Goal: Information Seeking & Learning: Find specific page/section

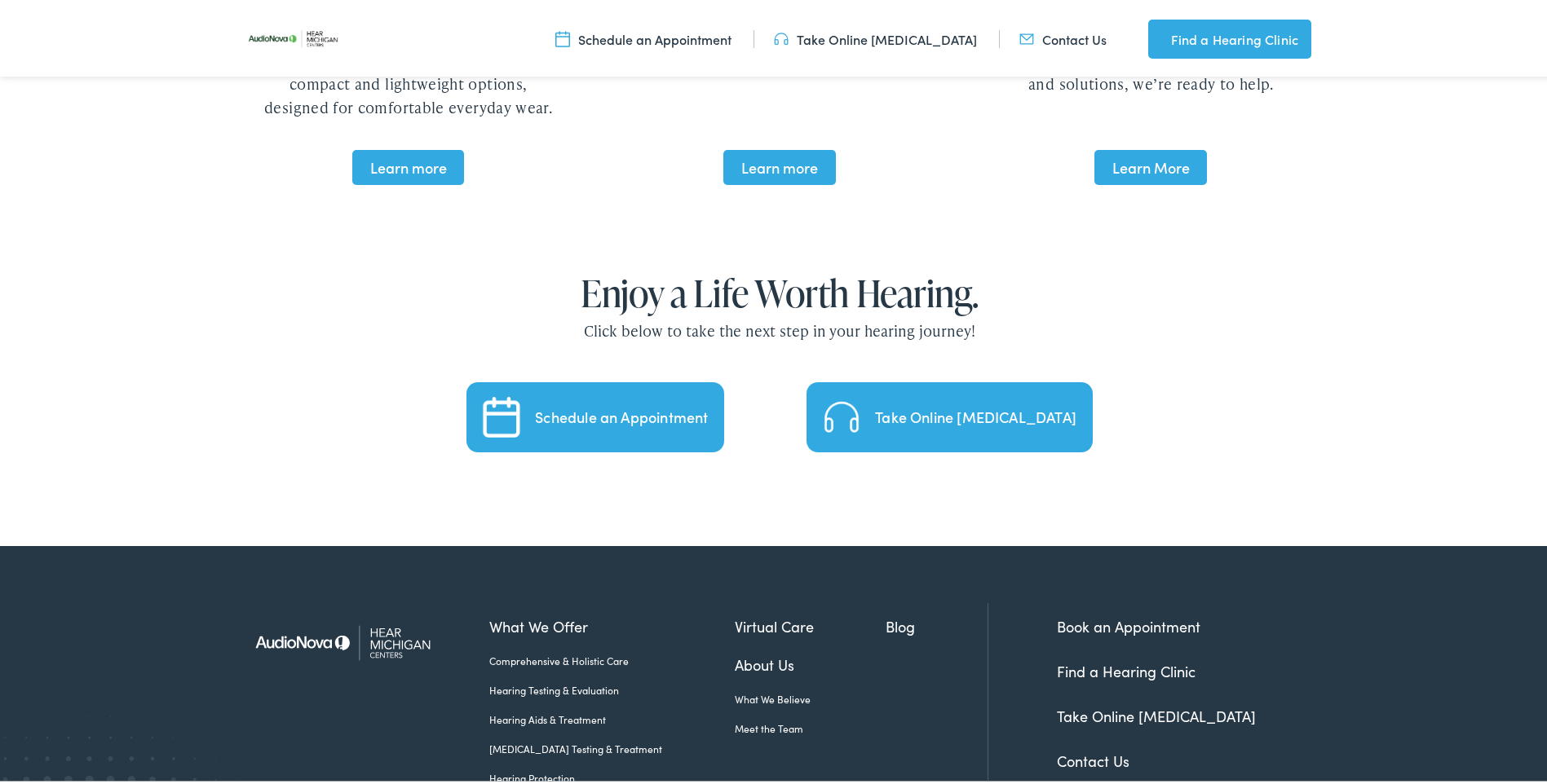
scroll to position [3416, 0]
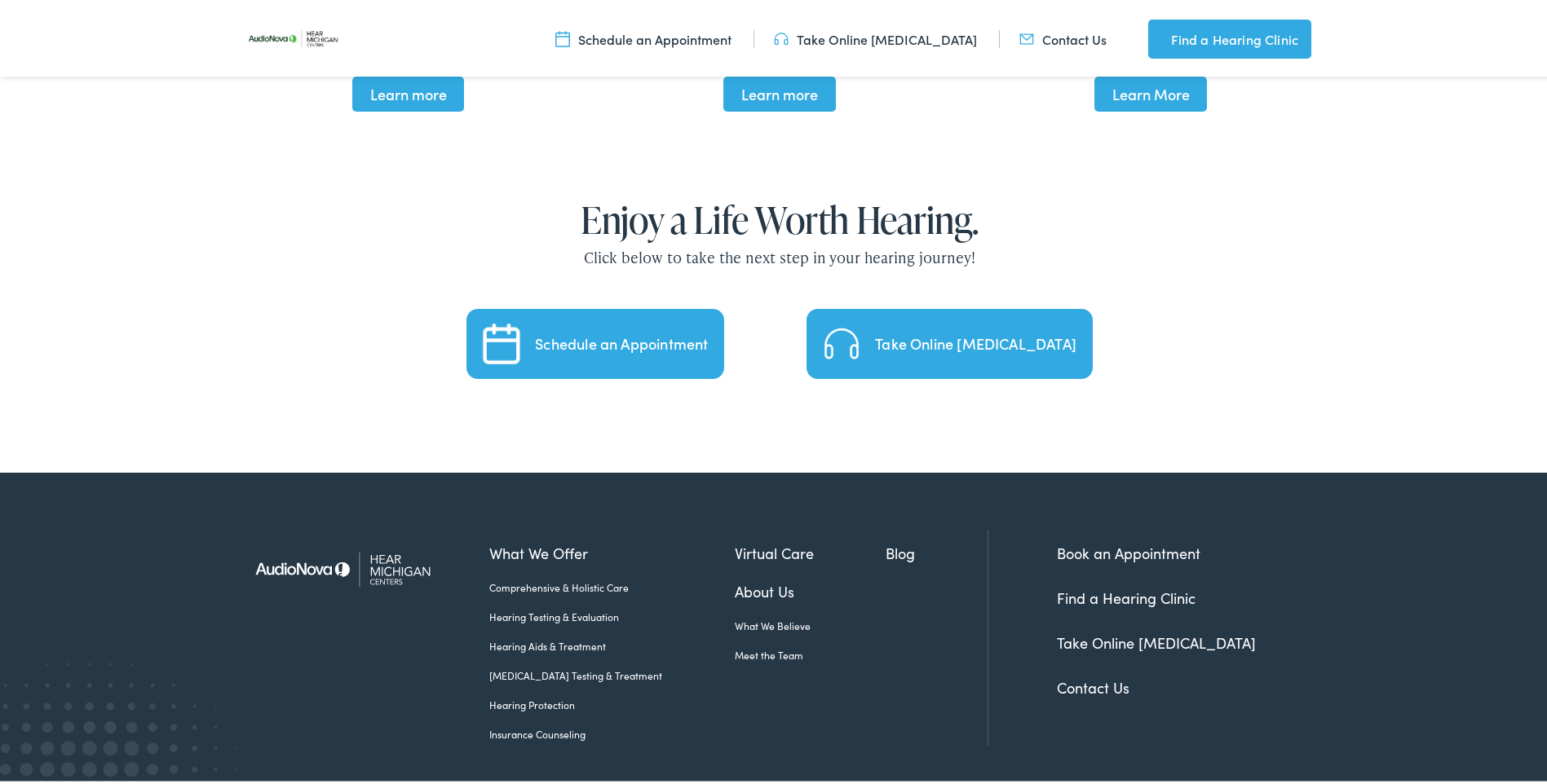
click at [1099, 674] on link "Contact Us" at bounding box center [1093, 684] width 72 height 21
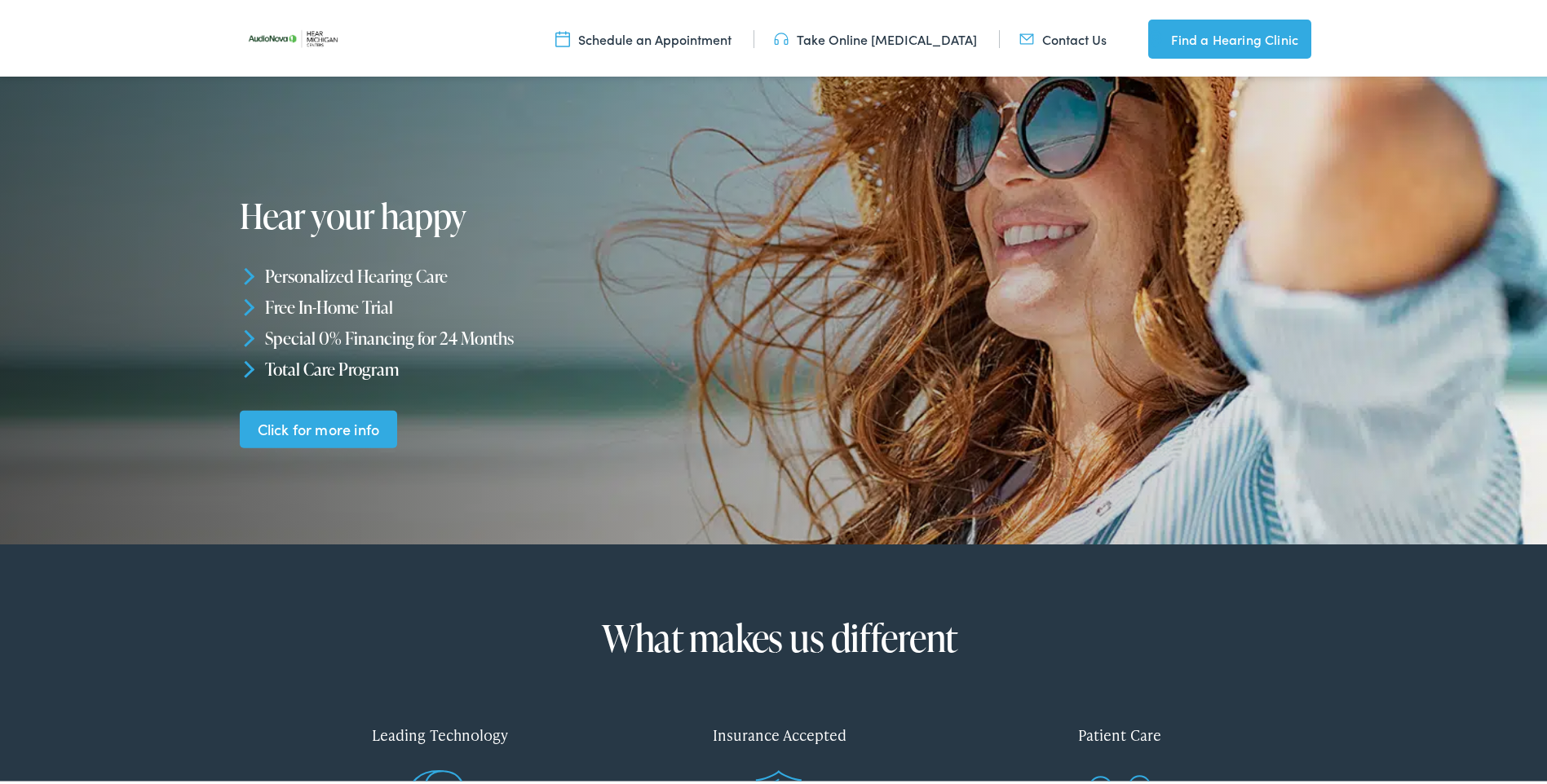
scroll to position [0, 0]
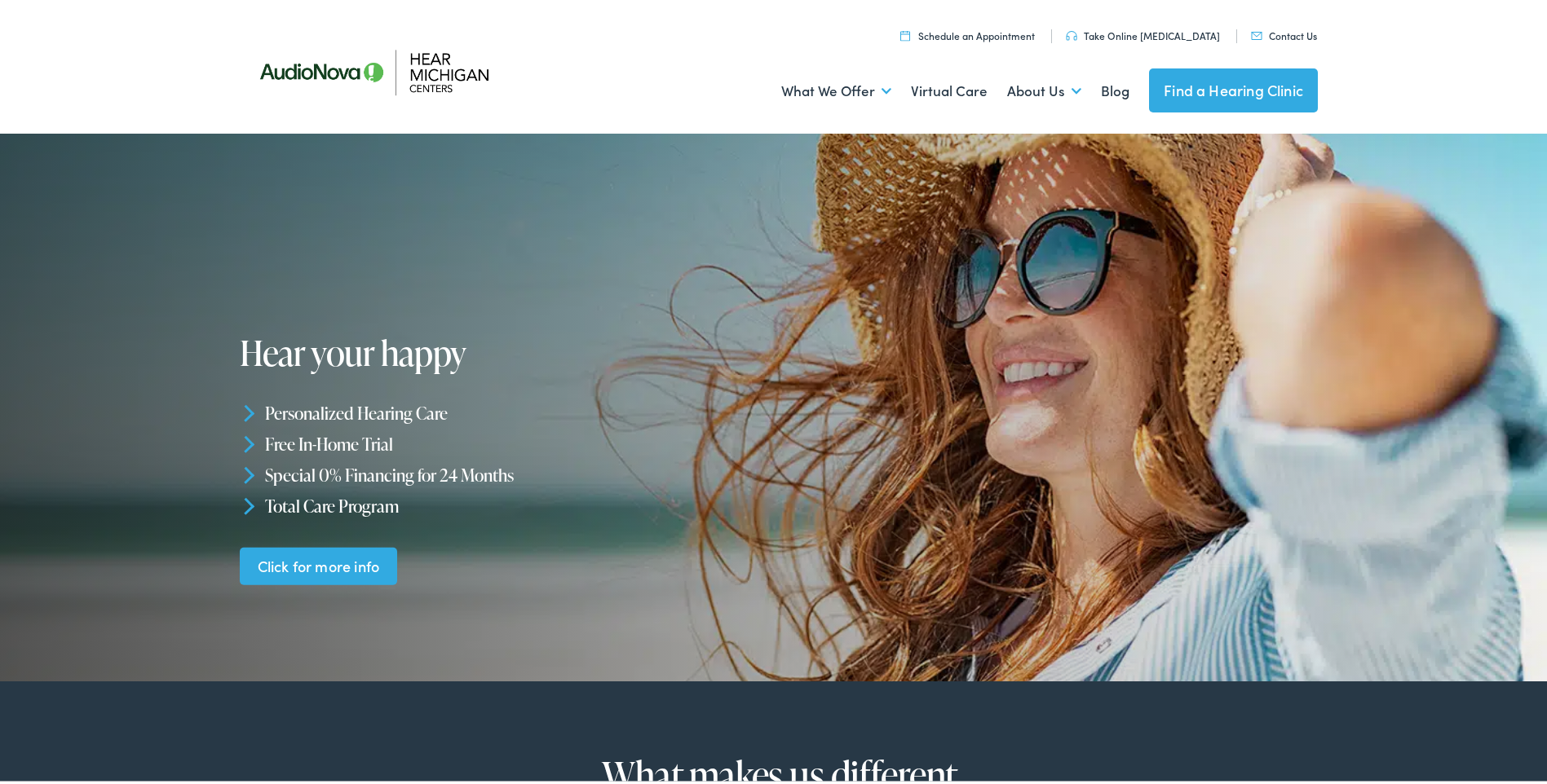
click at [1238, 83] on link "Find a Hearing Clinic" at bounding box center [1234, 86] width 169 height 44
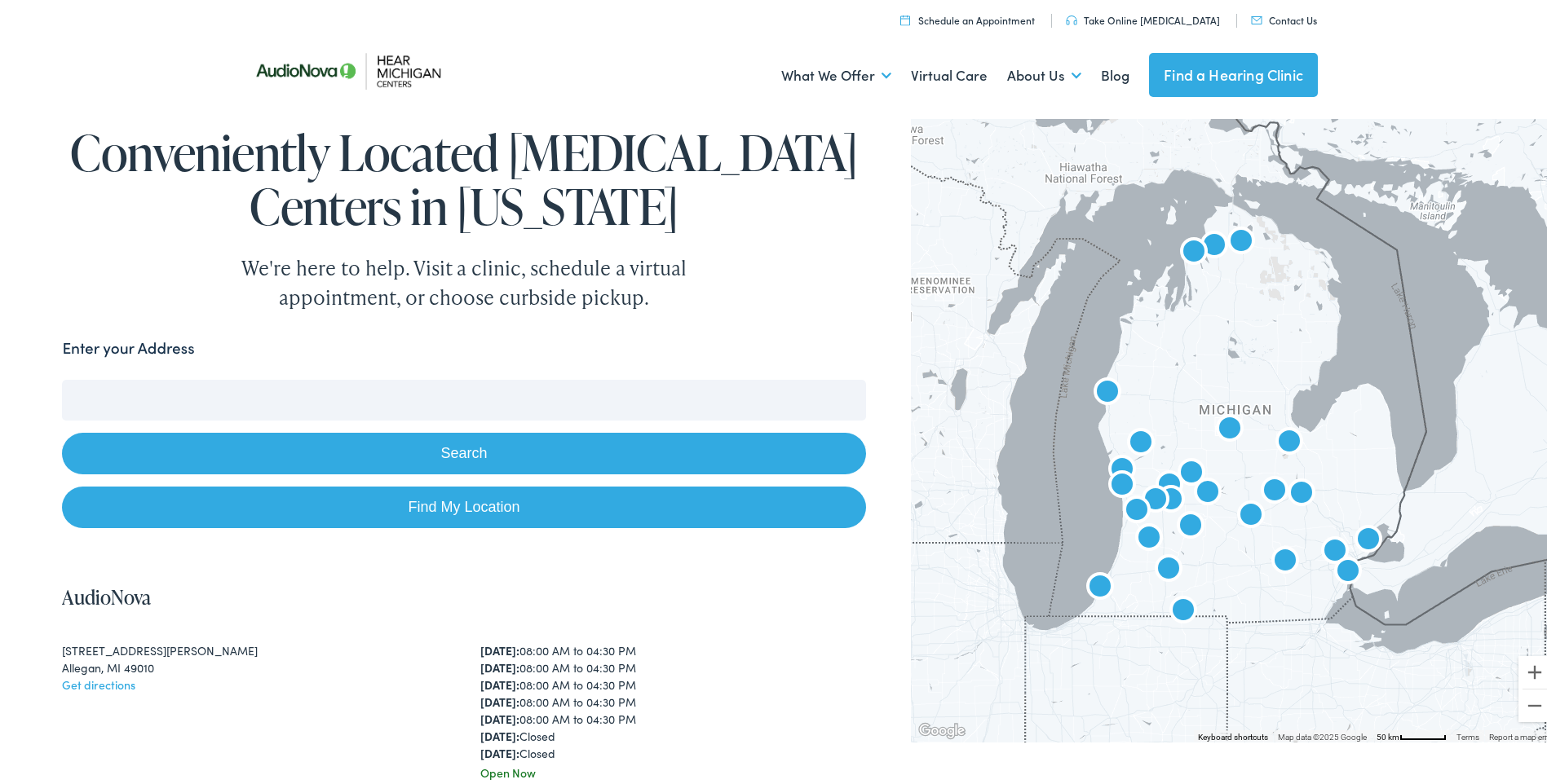
click at [155, 392] on input "Enter your Address" at bounding box center [464, 397] width 803 height 40
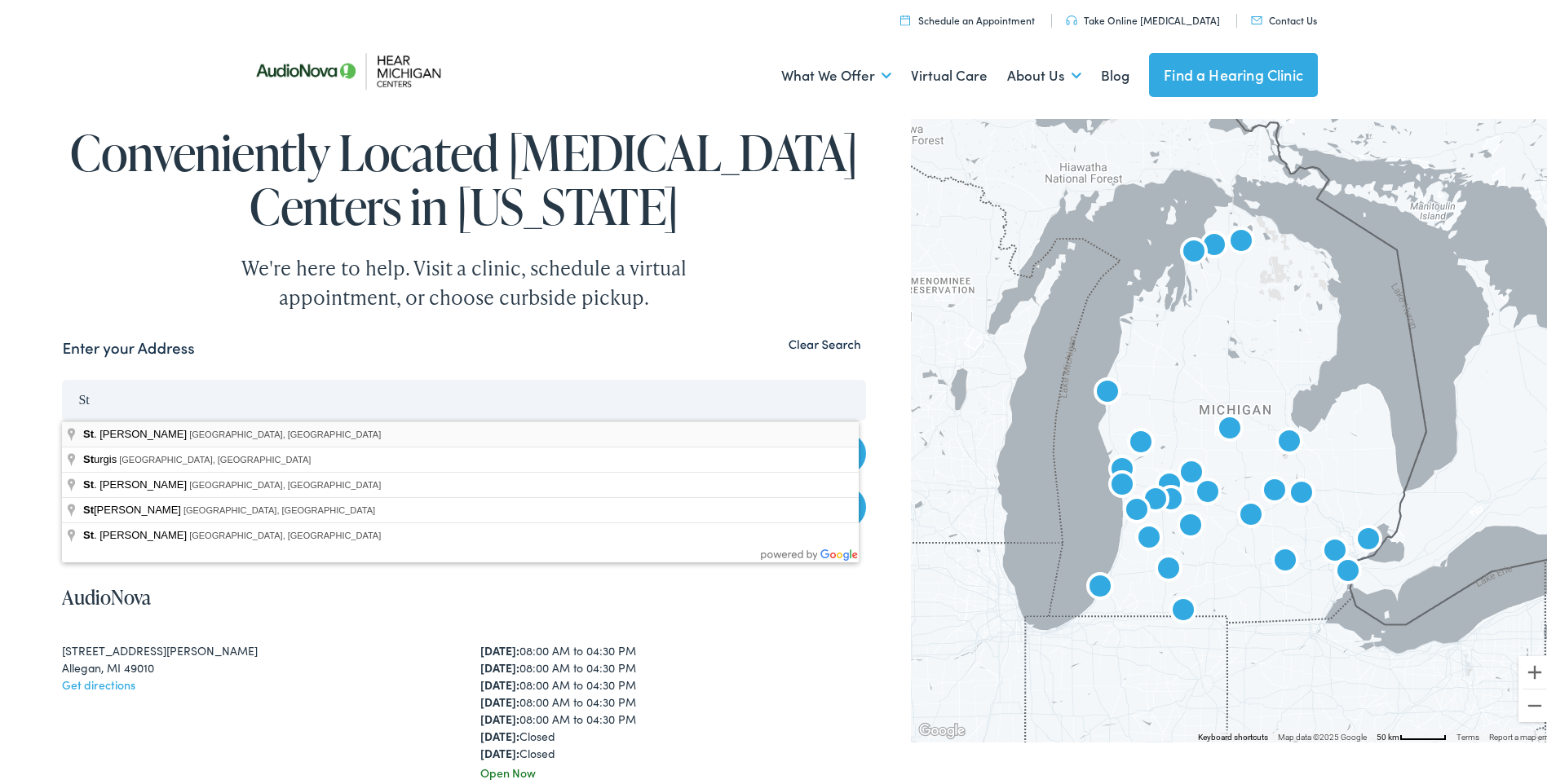
type input "St. Joseph, MI, USA"
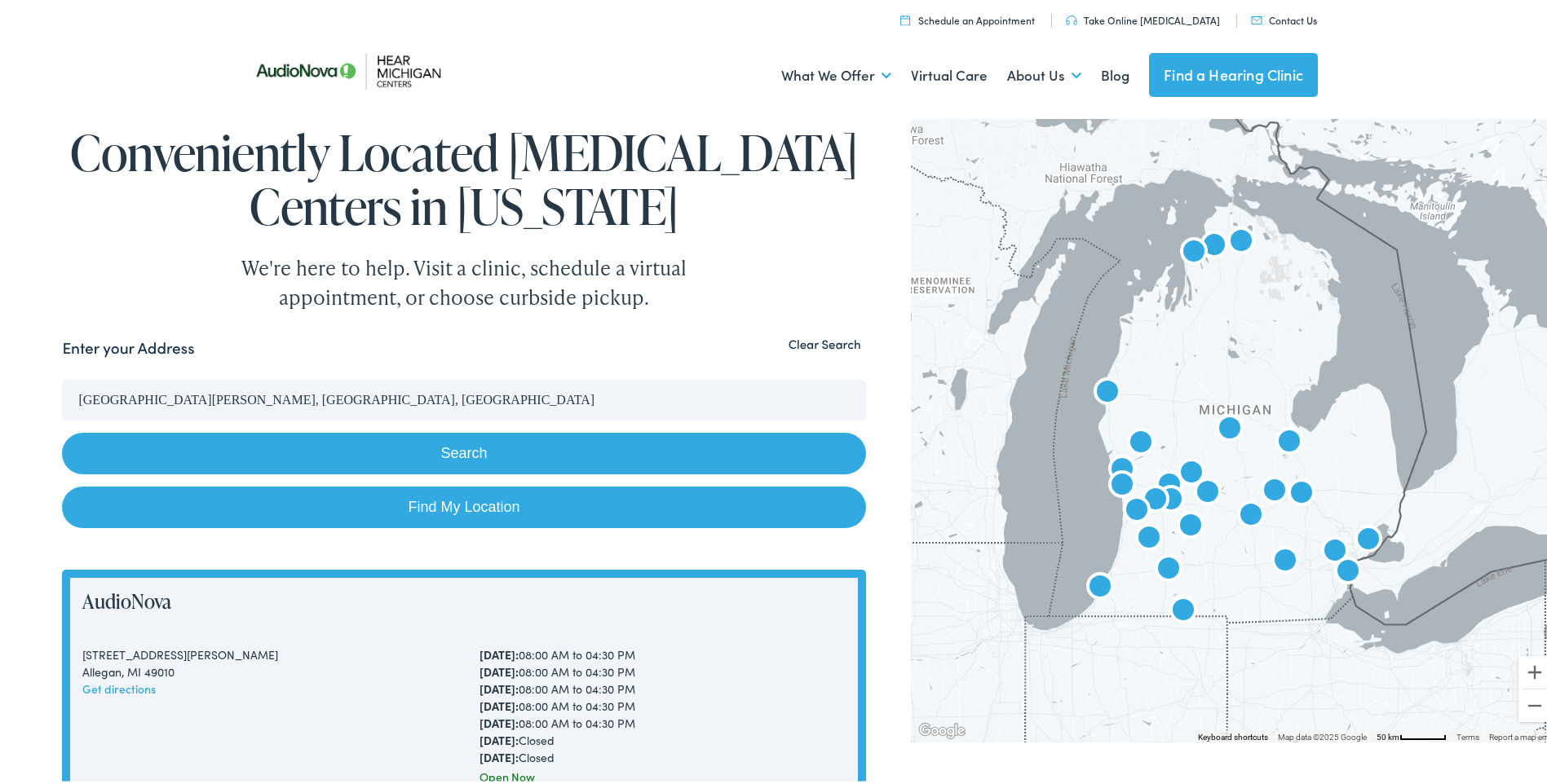
click at [430, 443] on button "Search" at bounding box center [464, 450] width 803 height 41
click at [466, 452] on button "Search" at bounding box center [464, 450] width 803 height 41
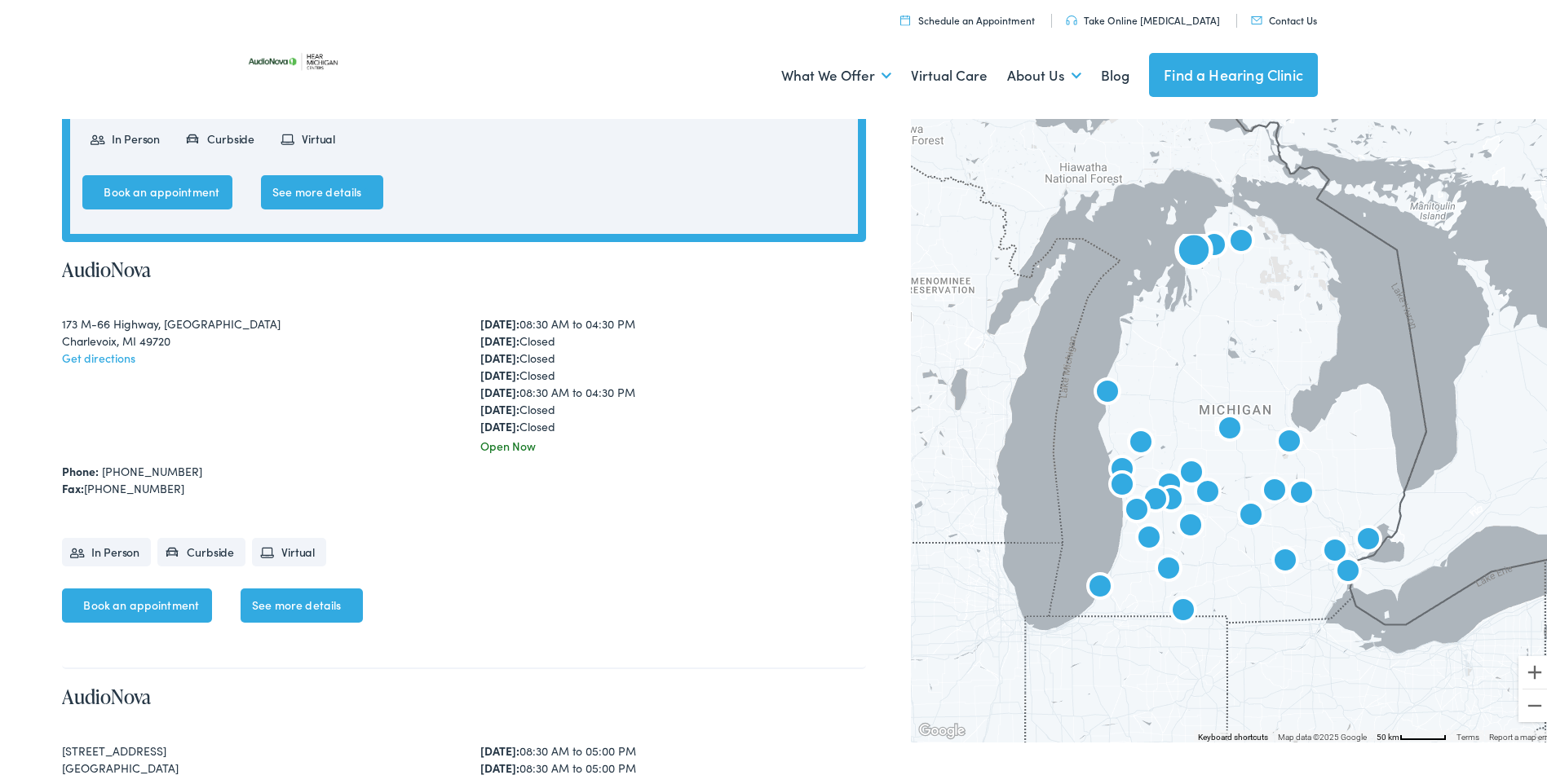
scroll to position [979, 0]
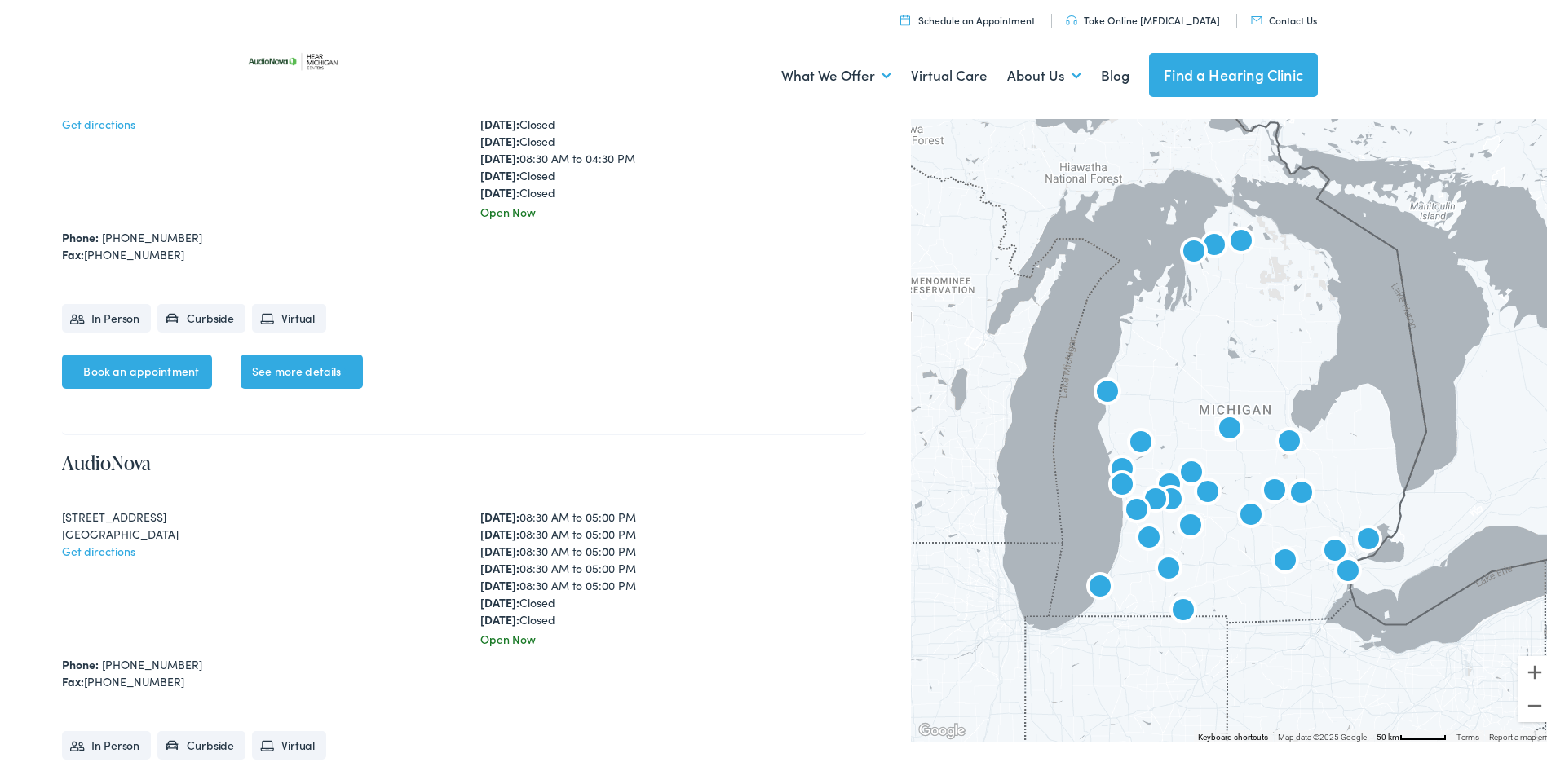
click at [1087, 588] on img "AudioNova" at bounding box center [1100, 586] width 39 height 39
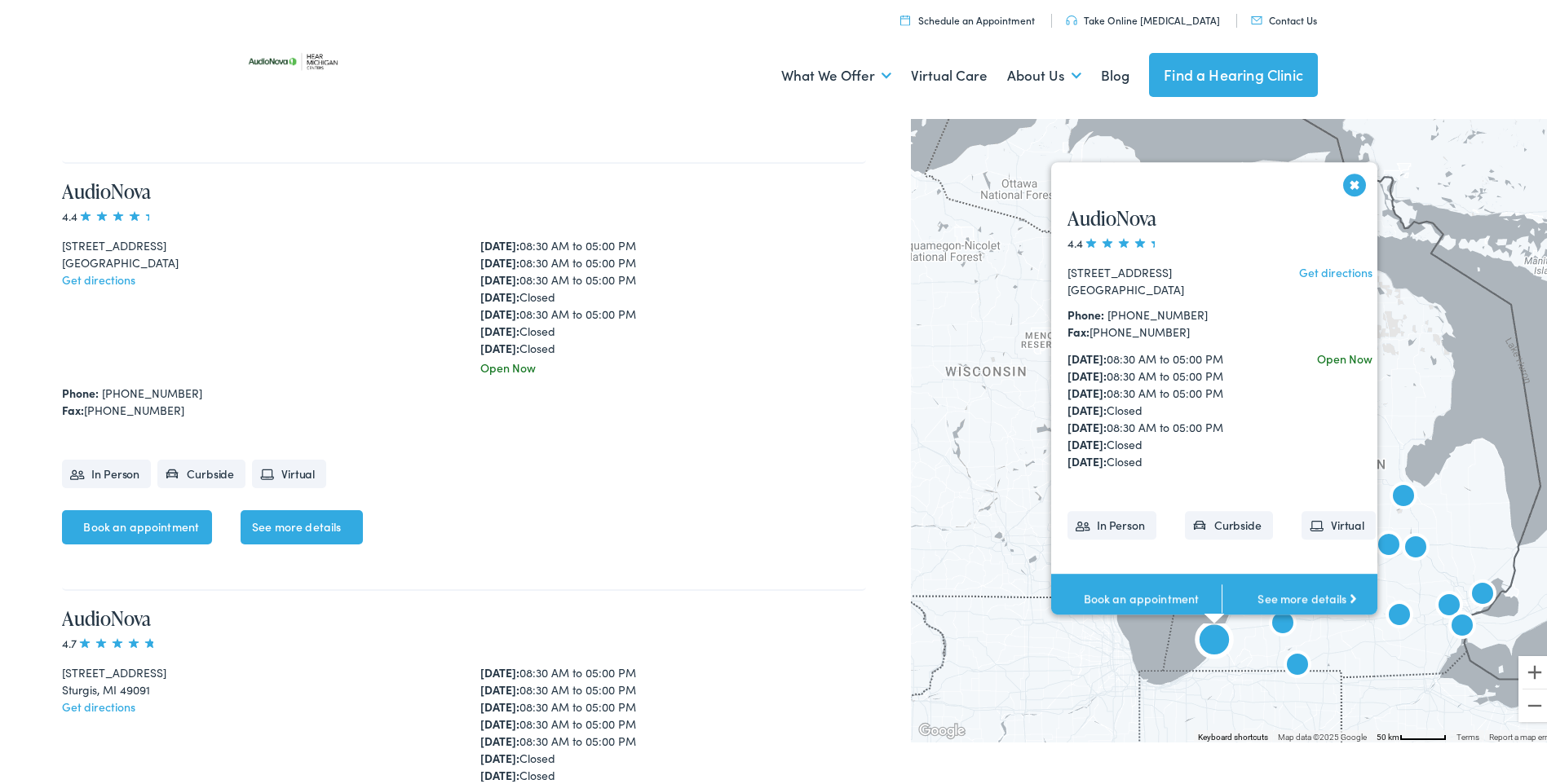
scroll to position [10231, 0]
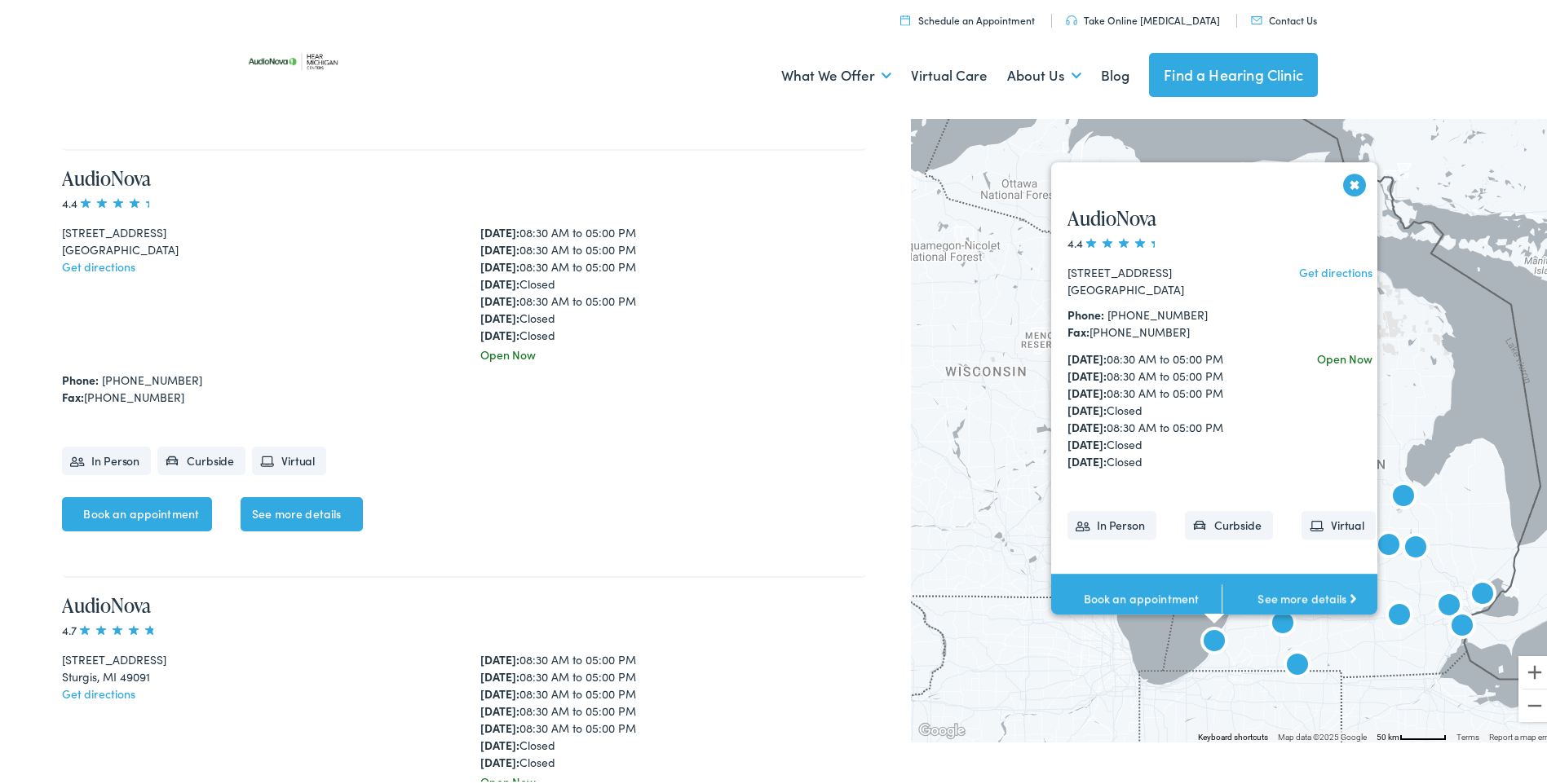
click at [1345, 181] on button "Close" at bounding box center [1355, 181] width 28 height 28
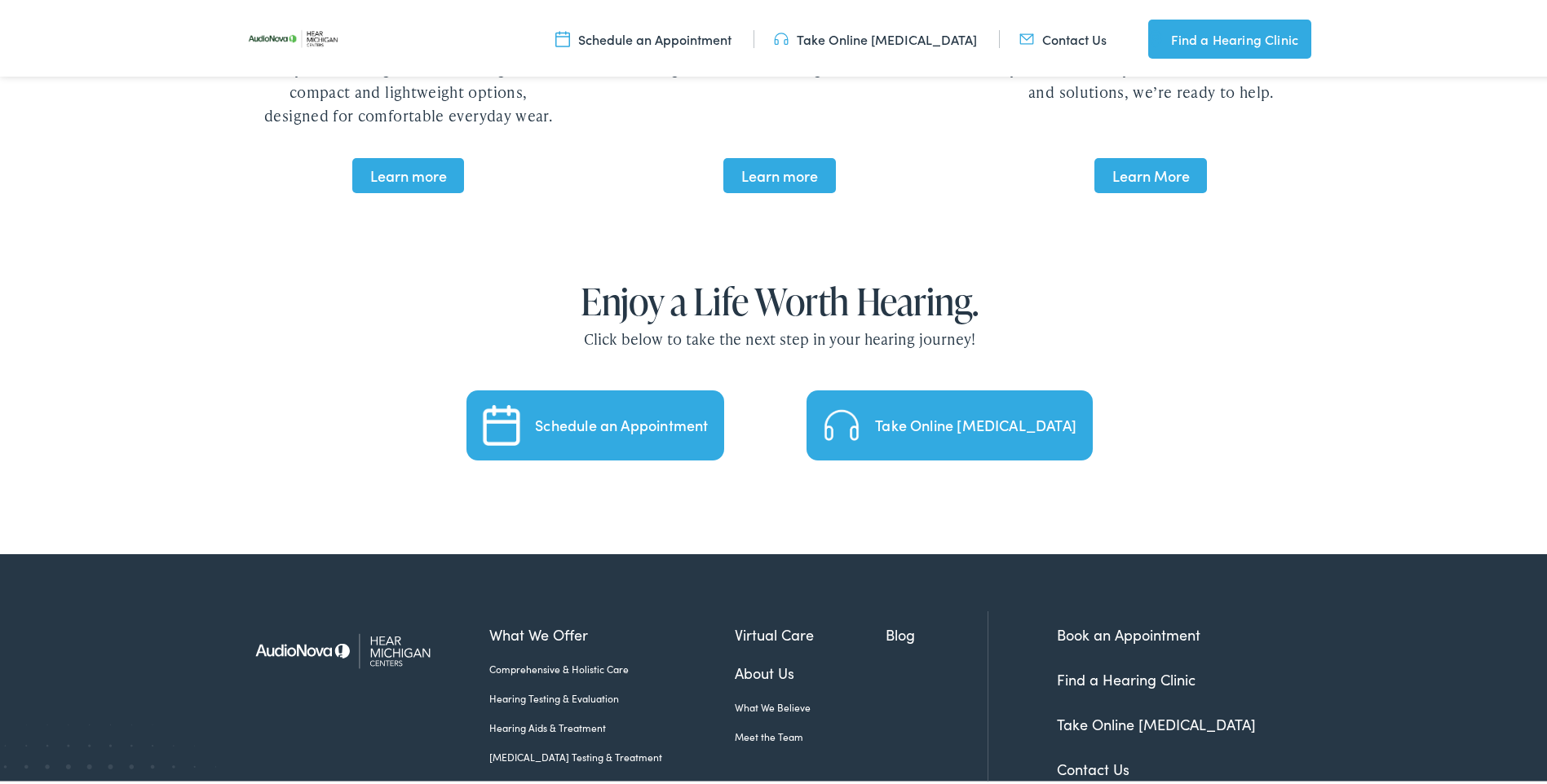
scroll to position [3416, 0]
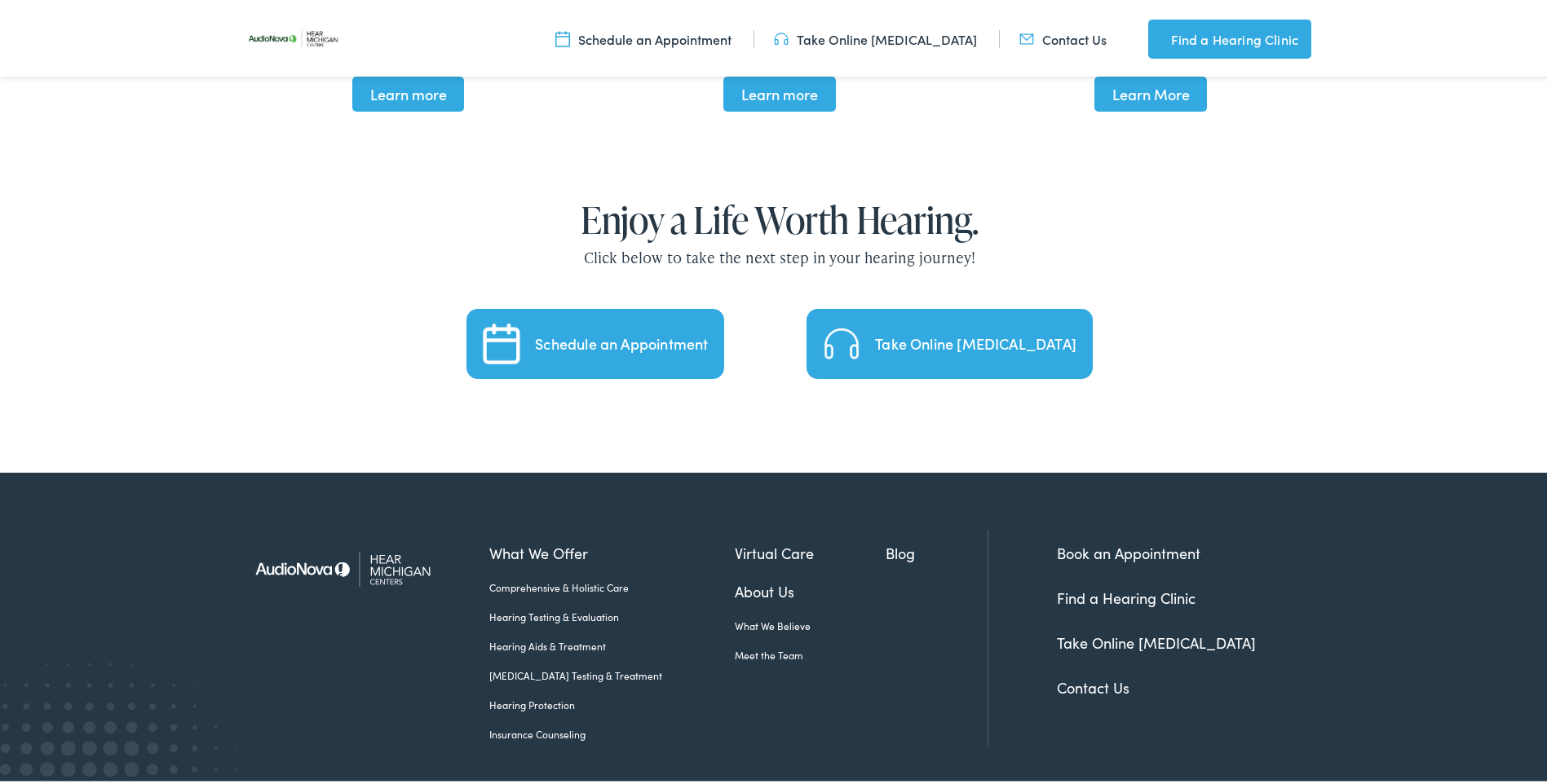
click at [734, 577] on link "About Us" at bounding box center [810, 588] width 151 height 22
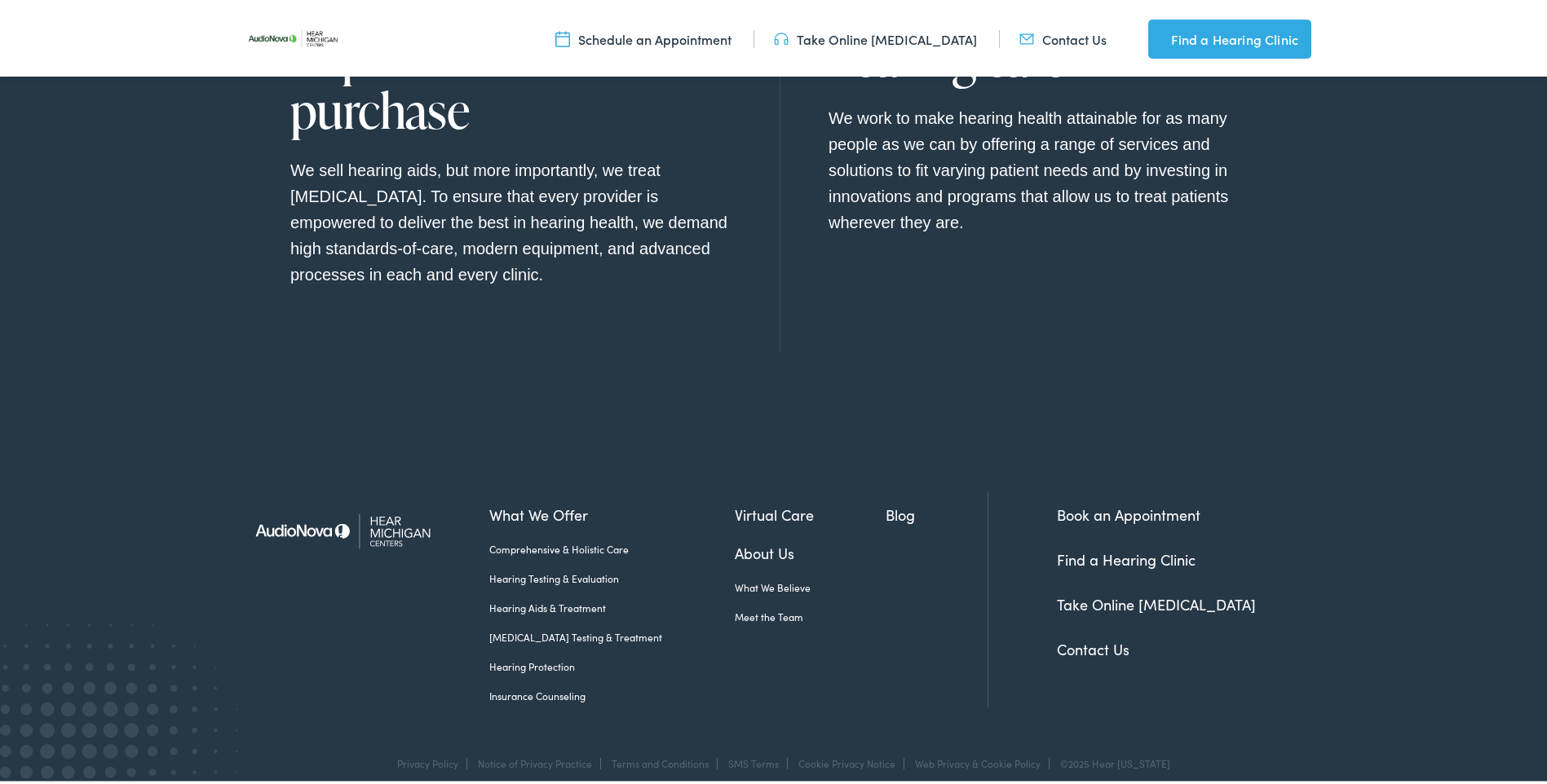
scroll to position [1845, 0]
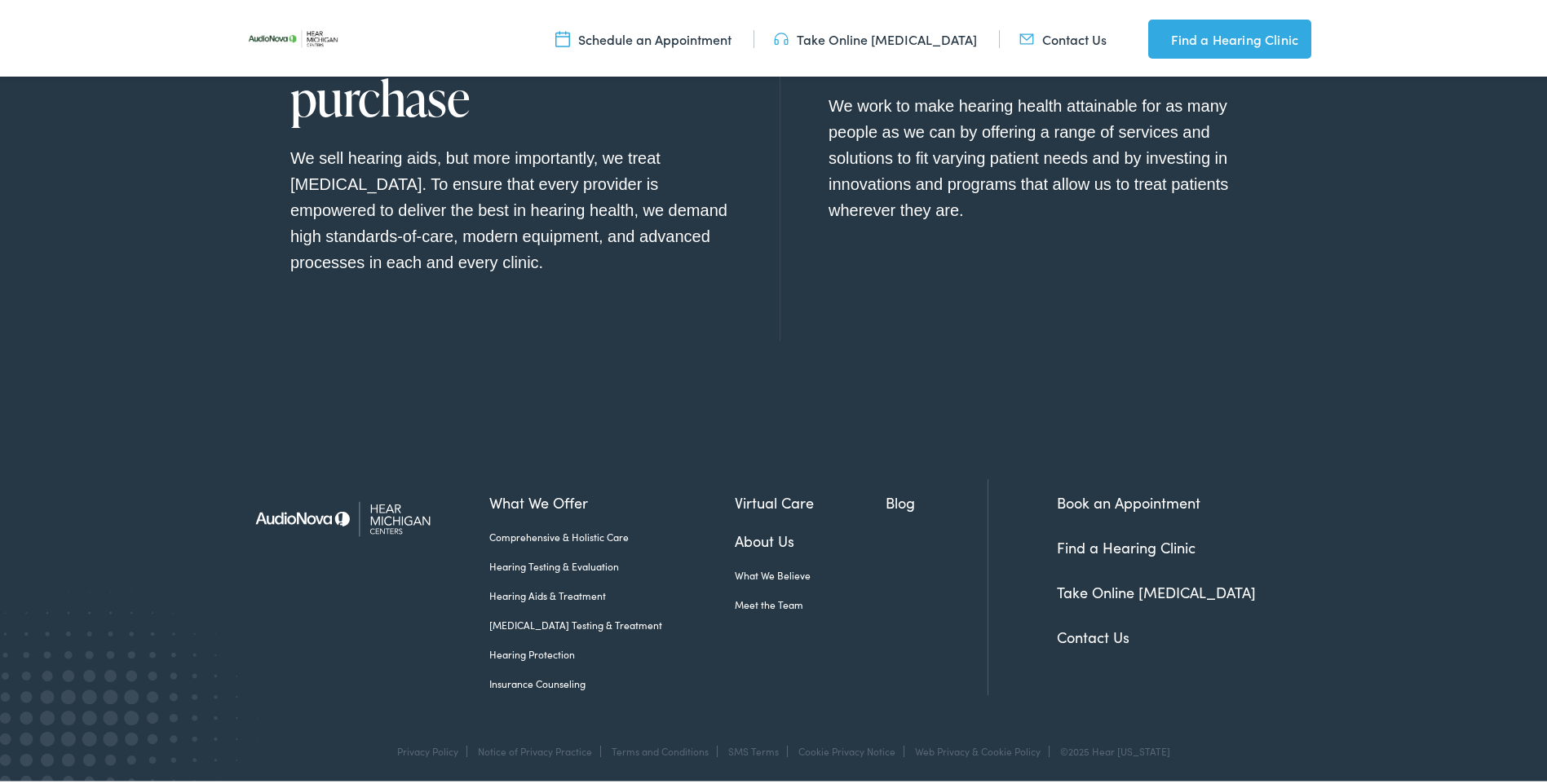
click at [1096, 541] on link "Find a Hearing Clinic" at bounding box center [1126, 544] width 138 height 21
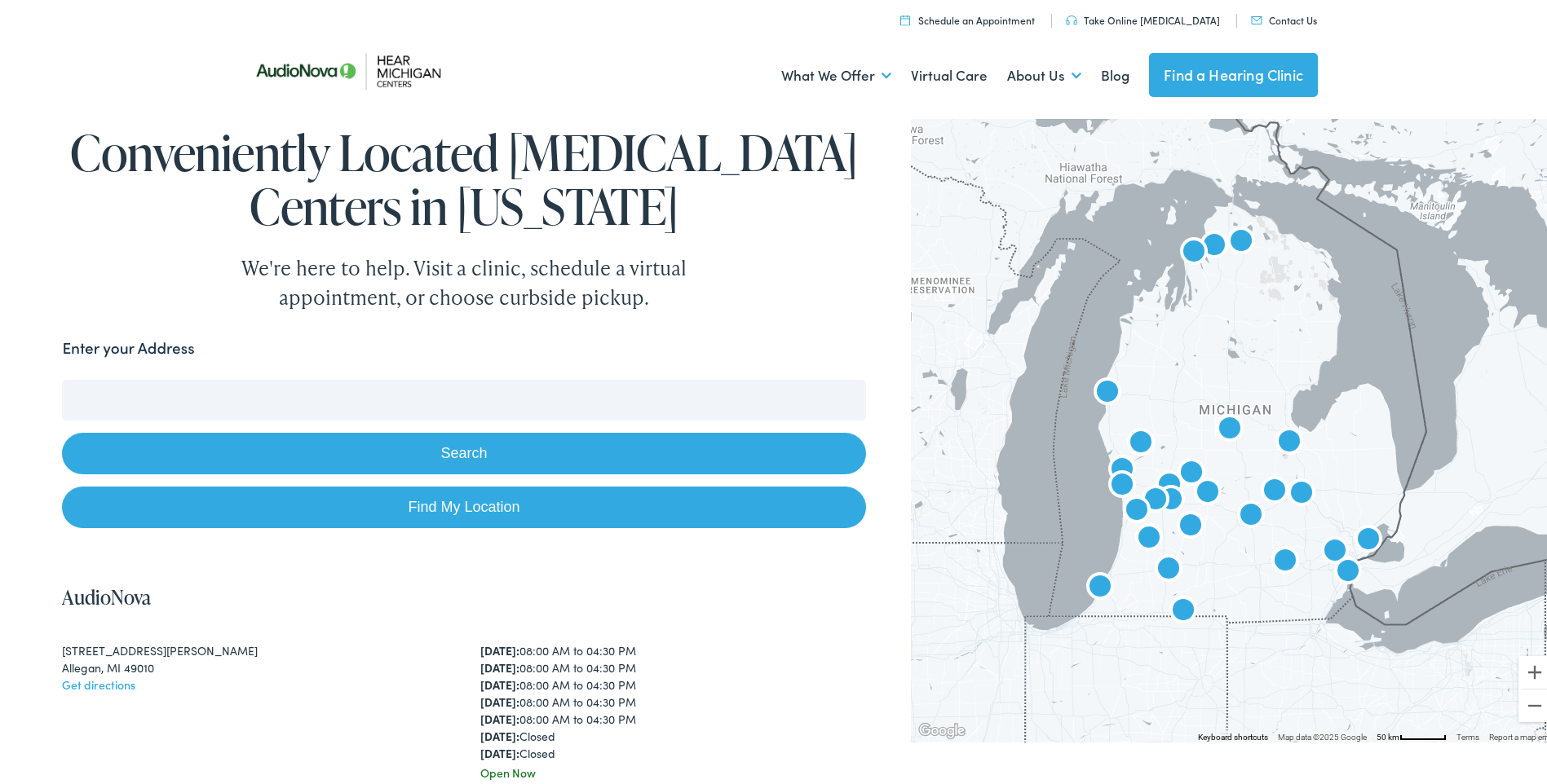
click at [121, 401] on input "Enter your Address" at bounding box center [464, 397] width 803 height 40
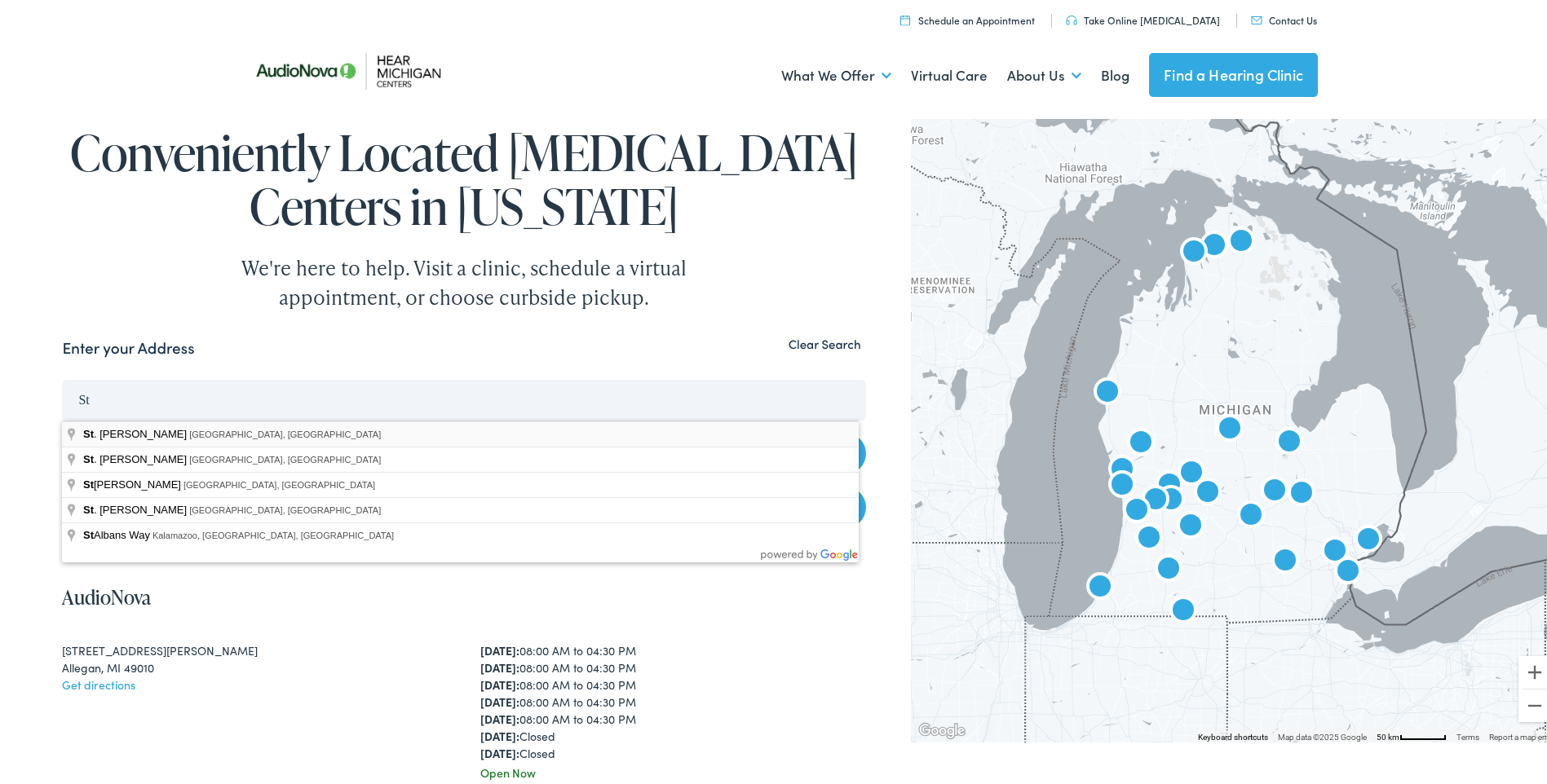
type input "[GEOGRAPHIC_DATA][PERSON_NAME], [GEOGRAPHIC_DATA], [GEOGRAPHIC_DATA]"
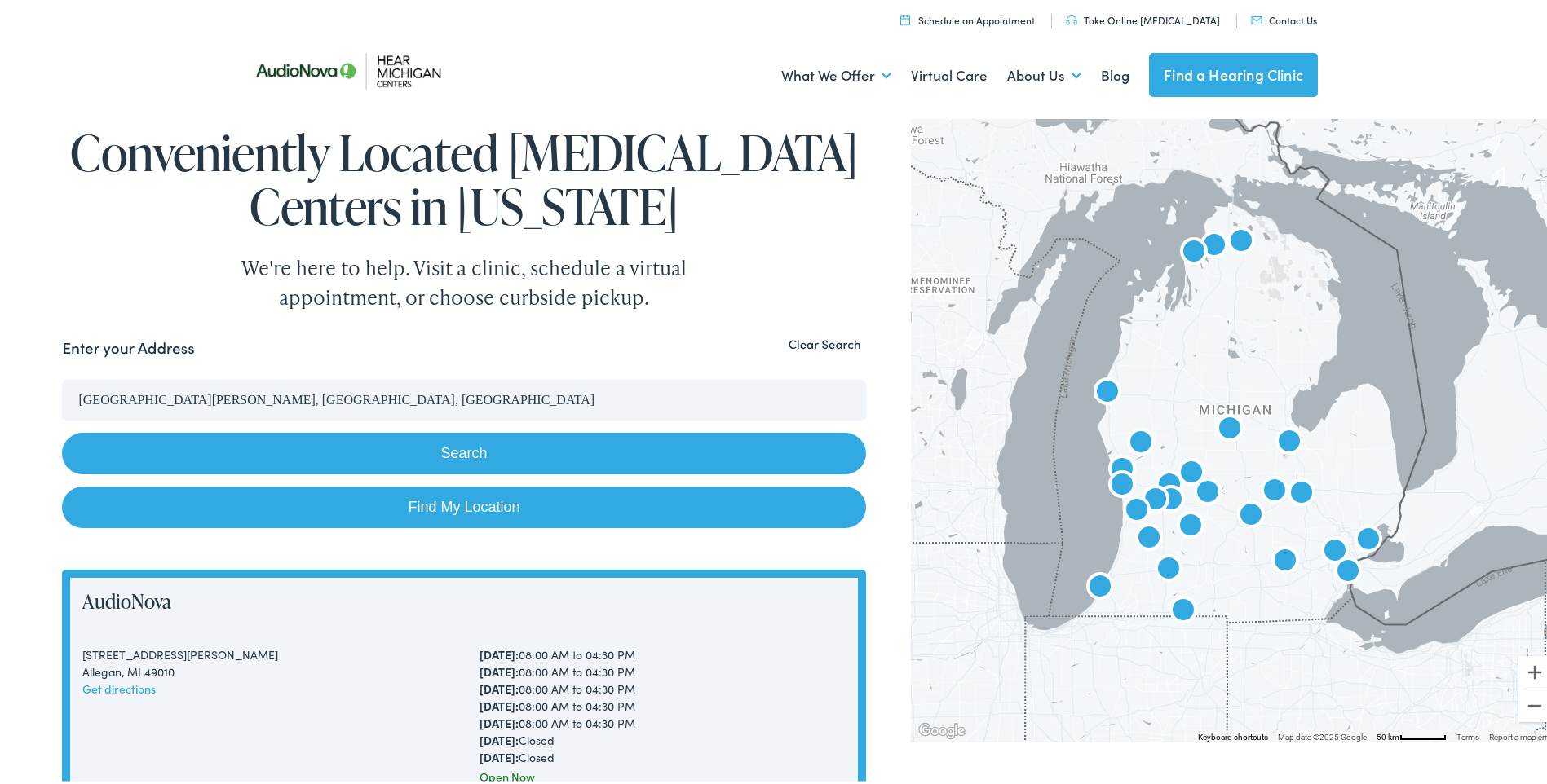
click at [502, 432] on button "Search" at bounding box center [464, 450] width 803 height 41
click at [451, 451] on button "Search" at bounding box center [464, 450] width 803 height 41
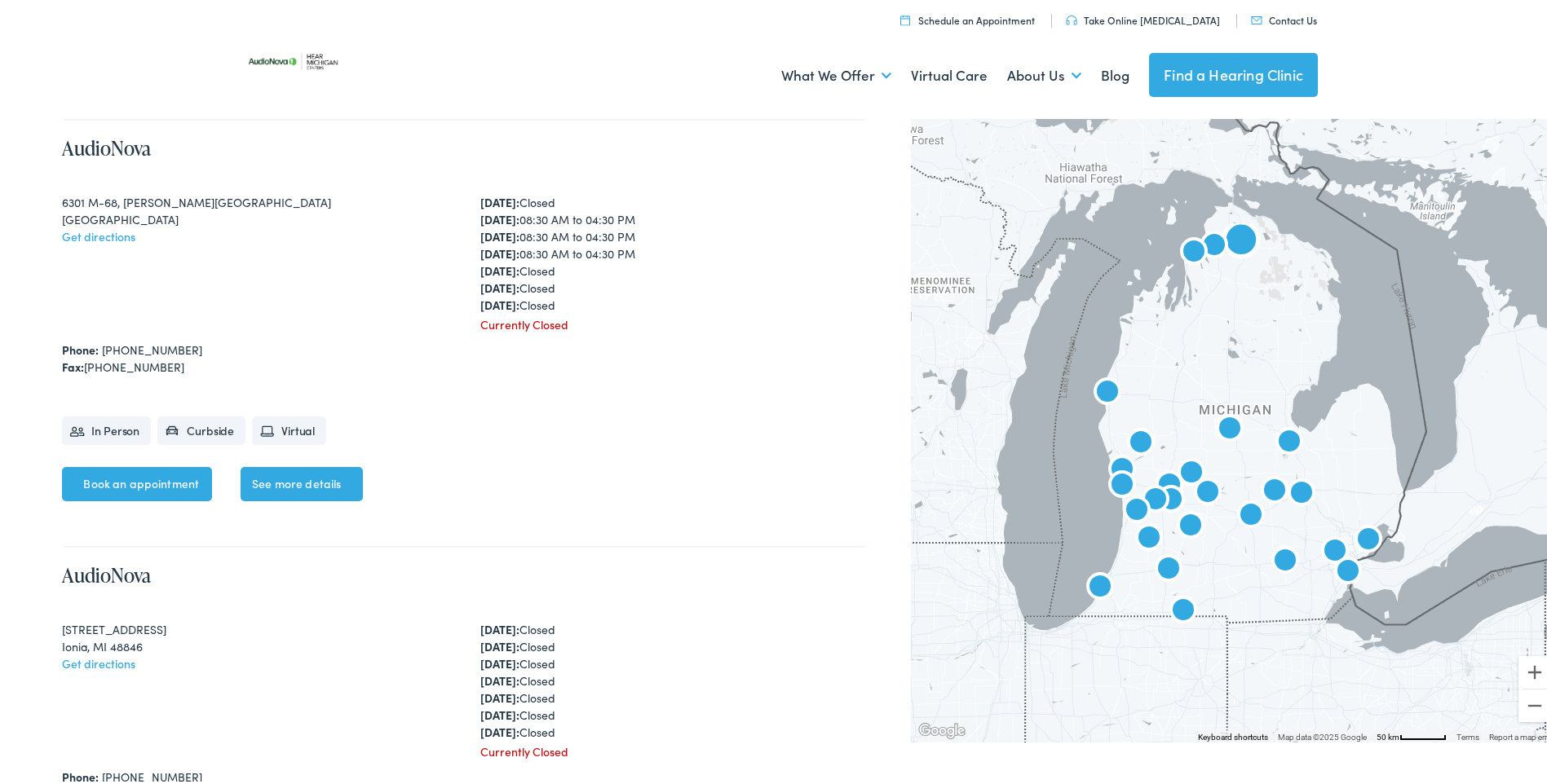
scroll to position [4647, 0]
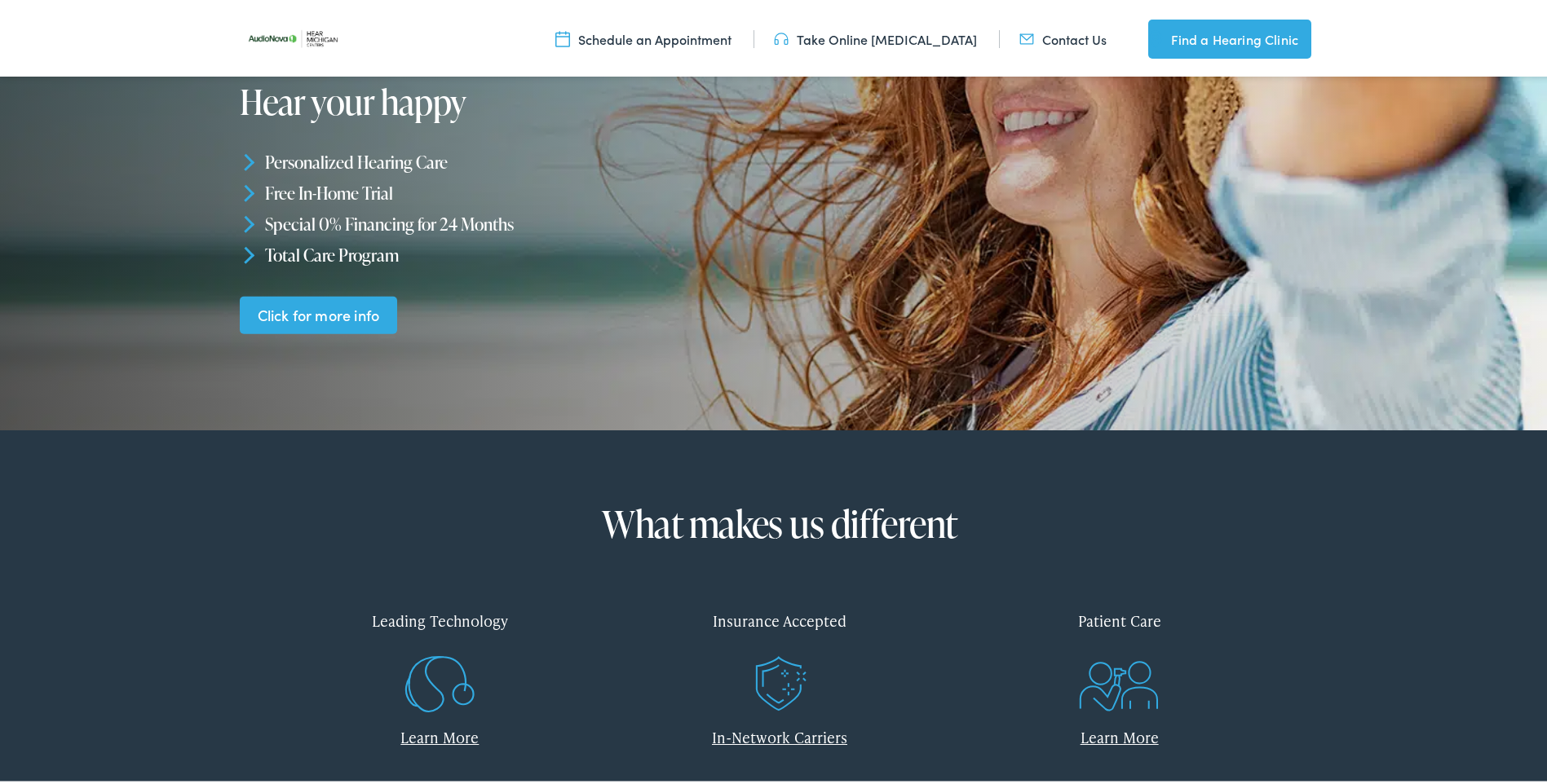
scroll to position [571, 0]
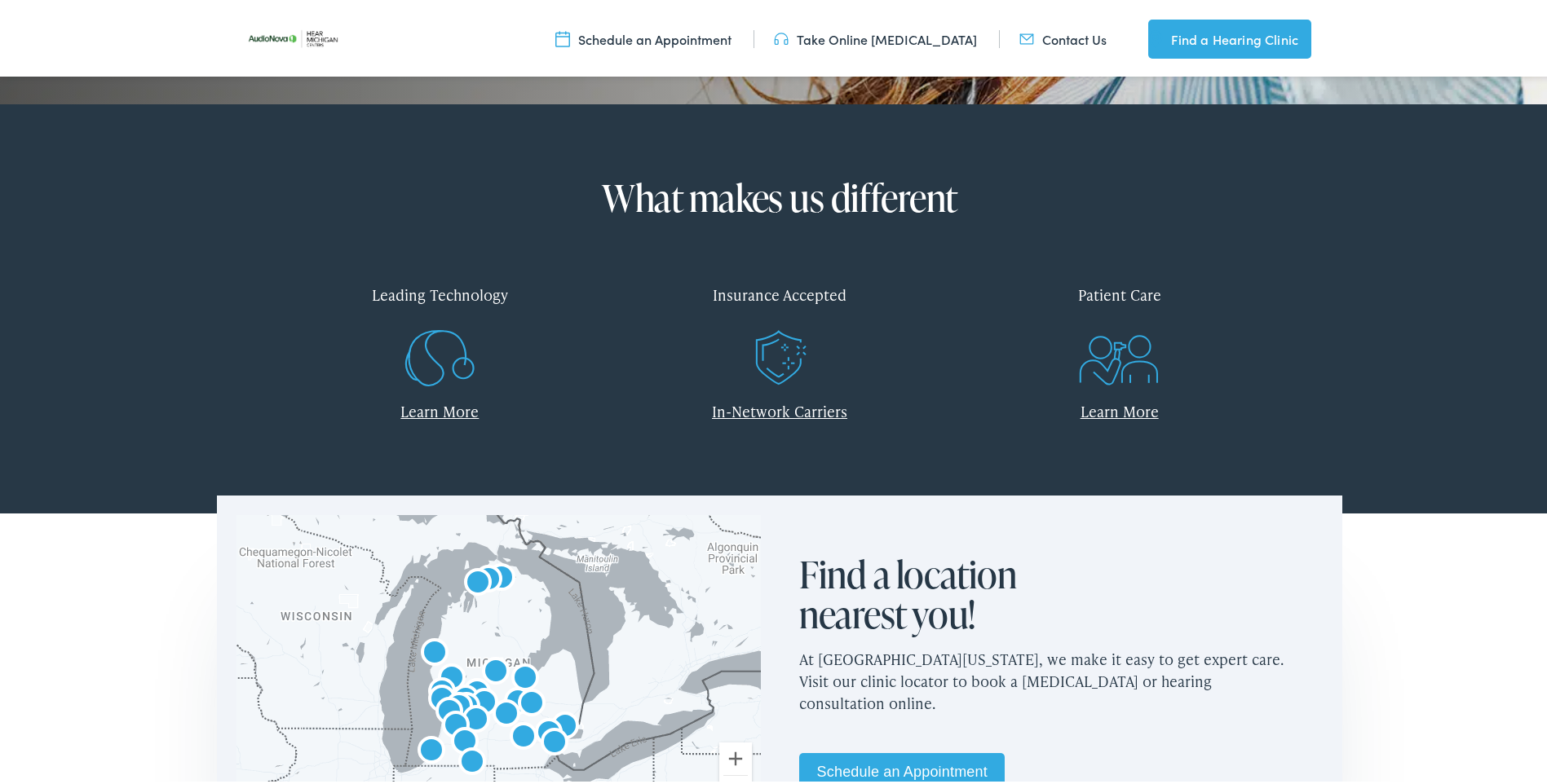
click at [766, 297] on div "Insurance Accepted" at bounding box center [781, 290] width 316 height 48
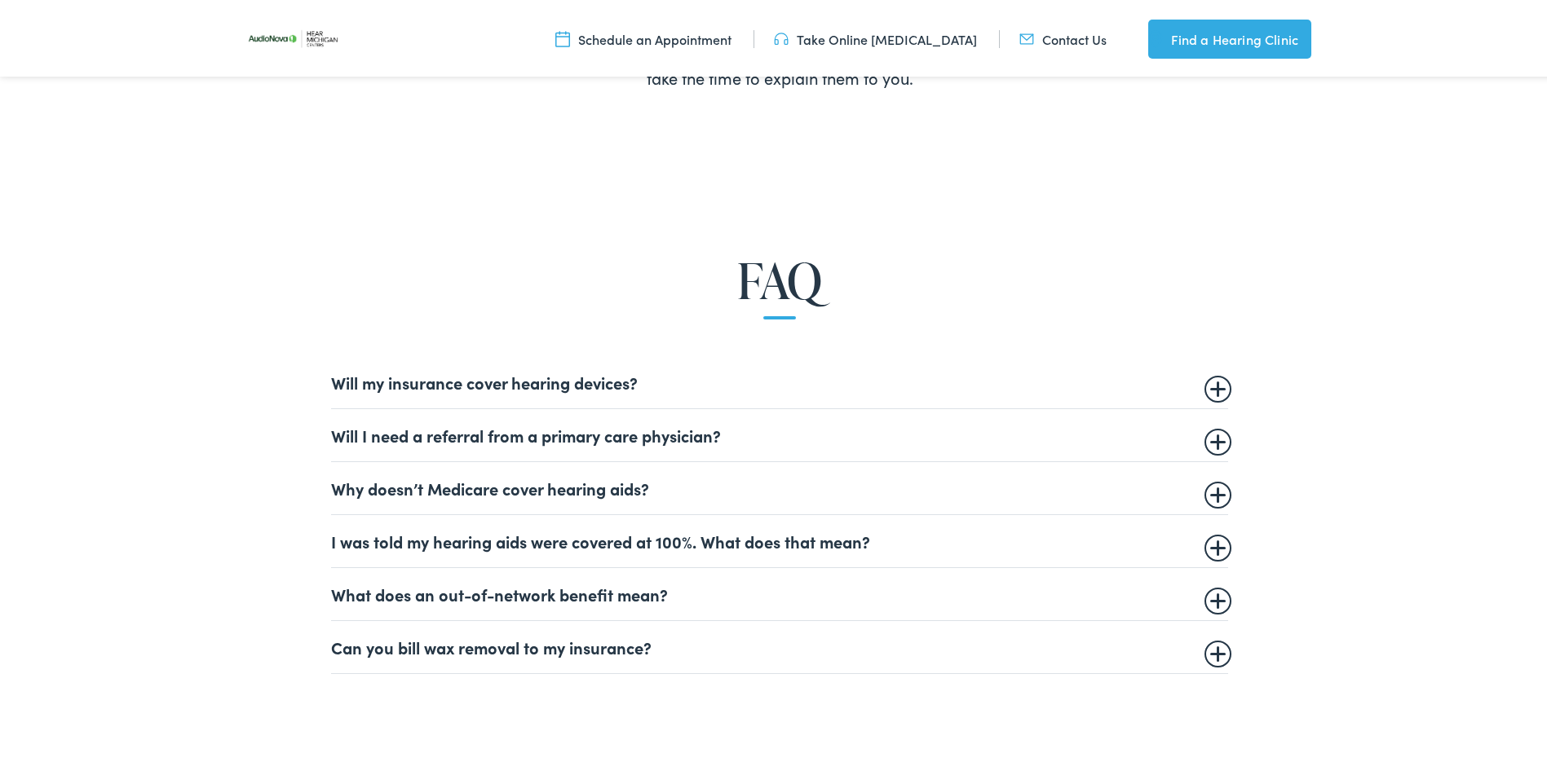
scroll to position [897, 0]
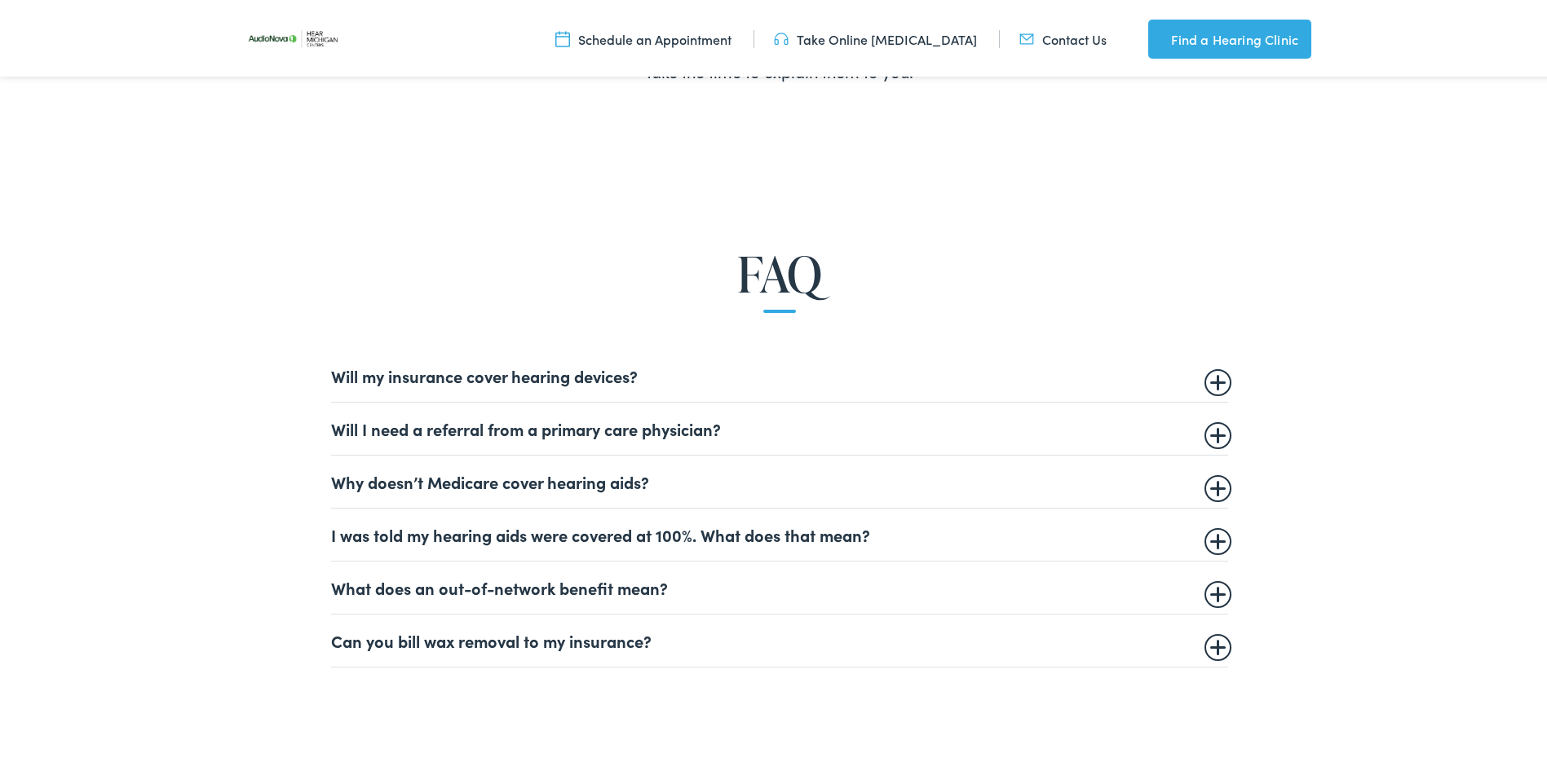
click at [1218, 482] on summary "Why doesn’t Medicare cover hearing aids?" at bounding box center [780, 478] width 897 height 20
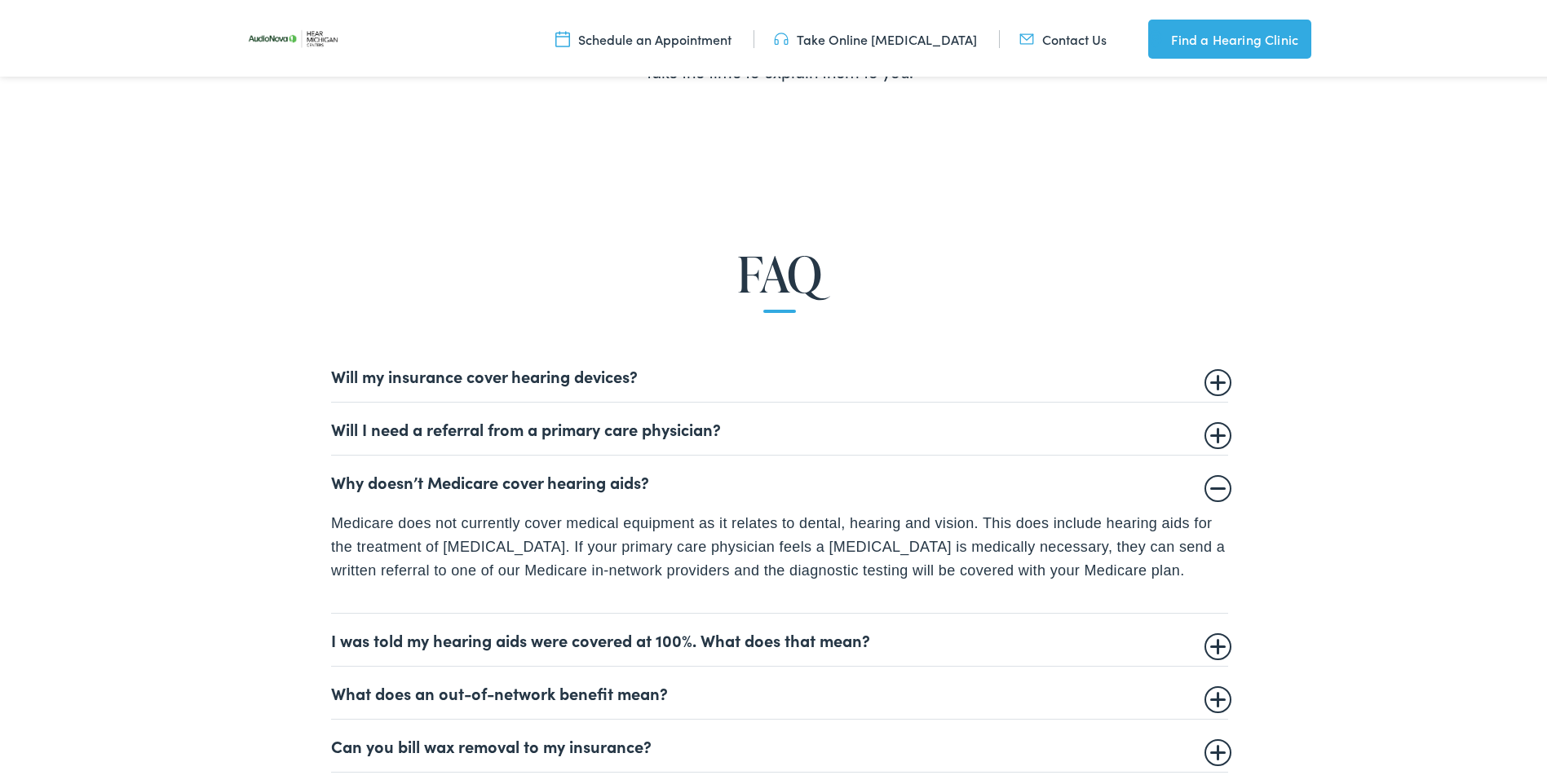
click at [1218, 482] on summary "Why doesn’t Medicare cover hearing aids?" at bounding box center [780, 478] width 897 height 20
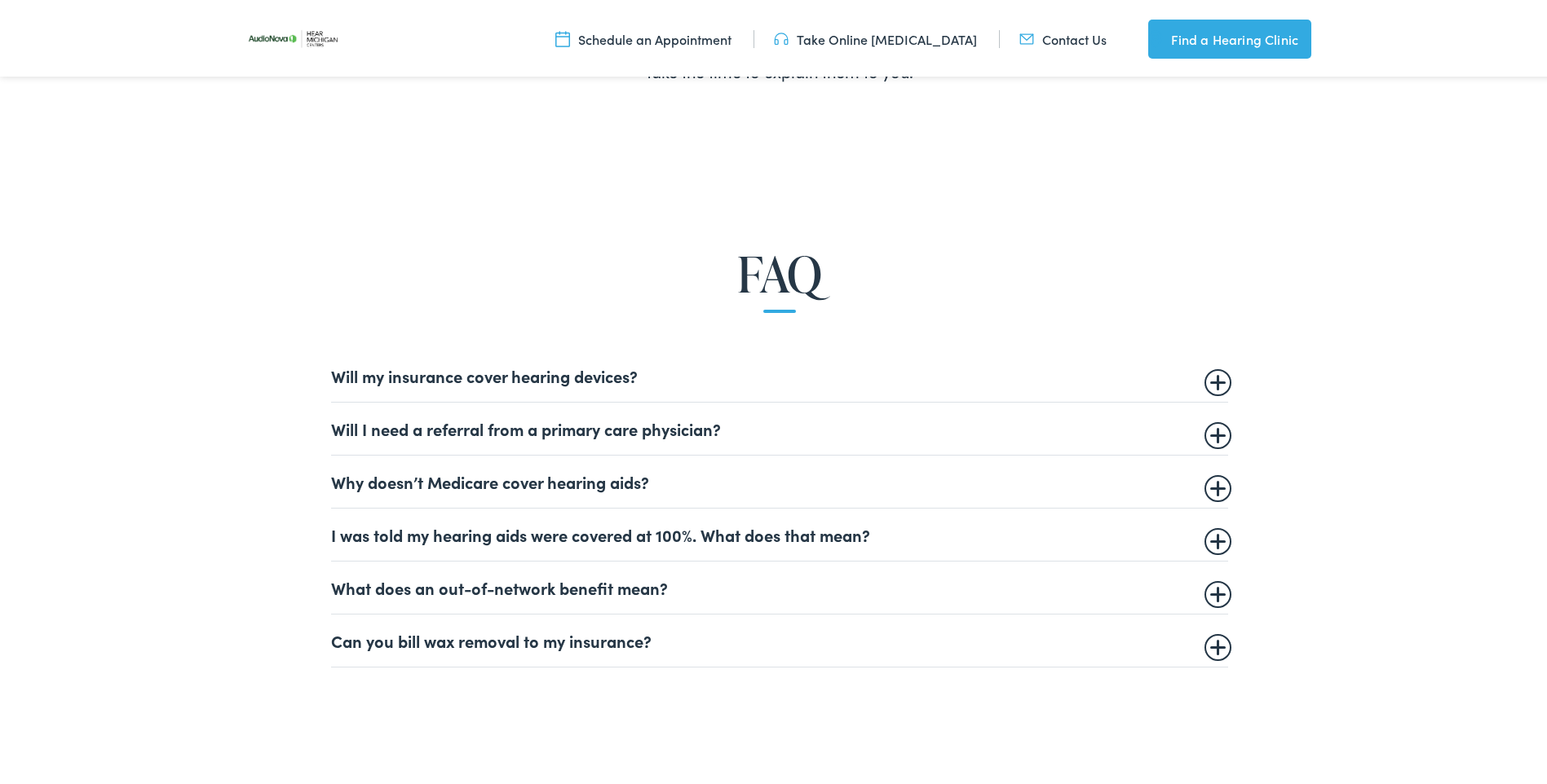
click at [1214, 535] on summary "I was told my hearing aids were covered at 100%. What does that mean?" at bounding box center [780, 531] width 897 height 20
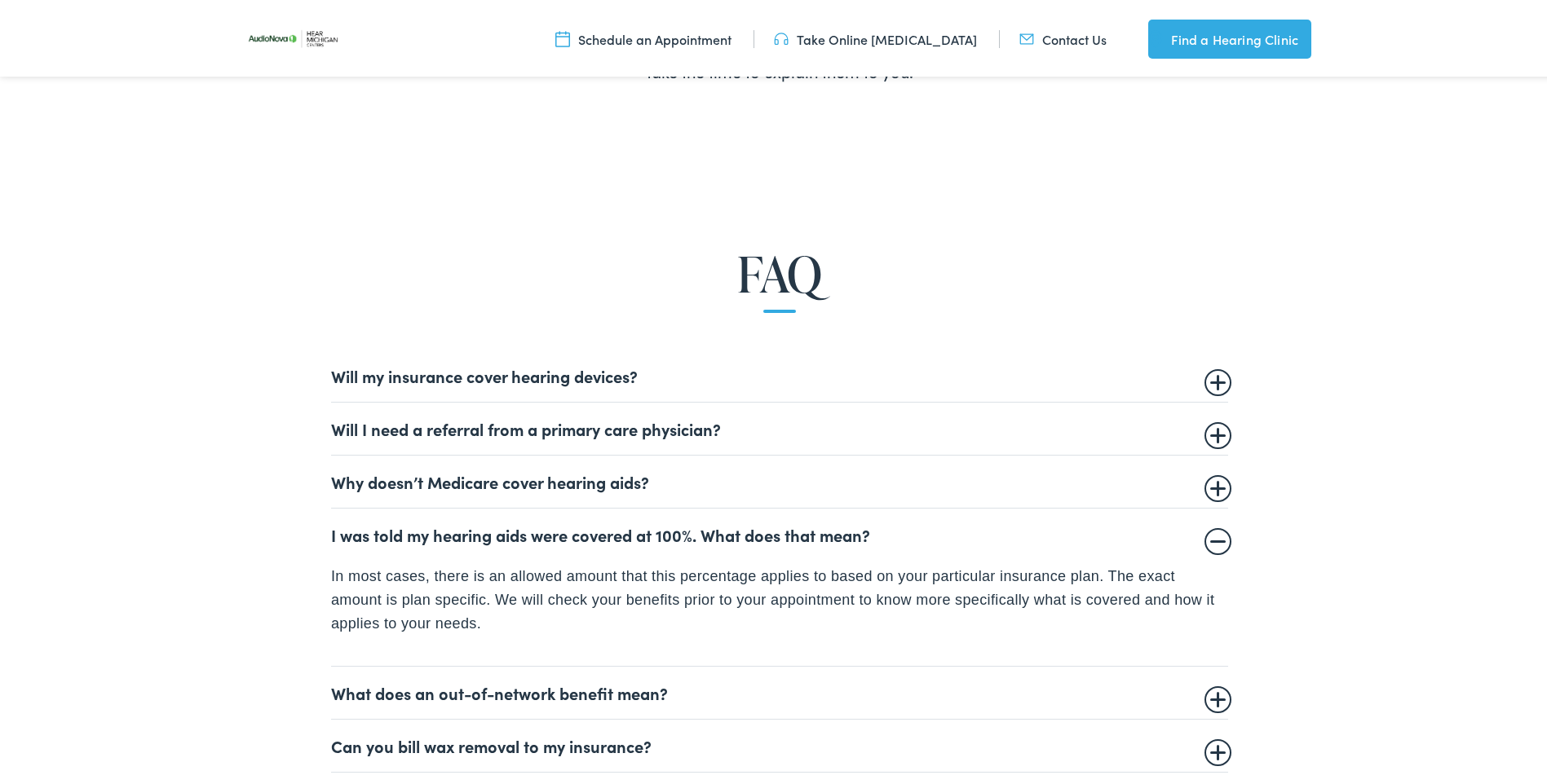
click at [1214, 535] on summary "I was told my hearing aids were covered at 100%. What does that mean?" at bounding box center [780, 531] width 897 height 20
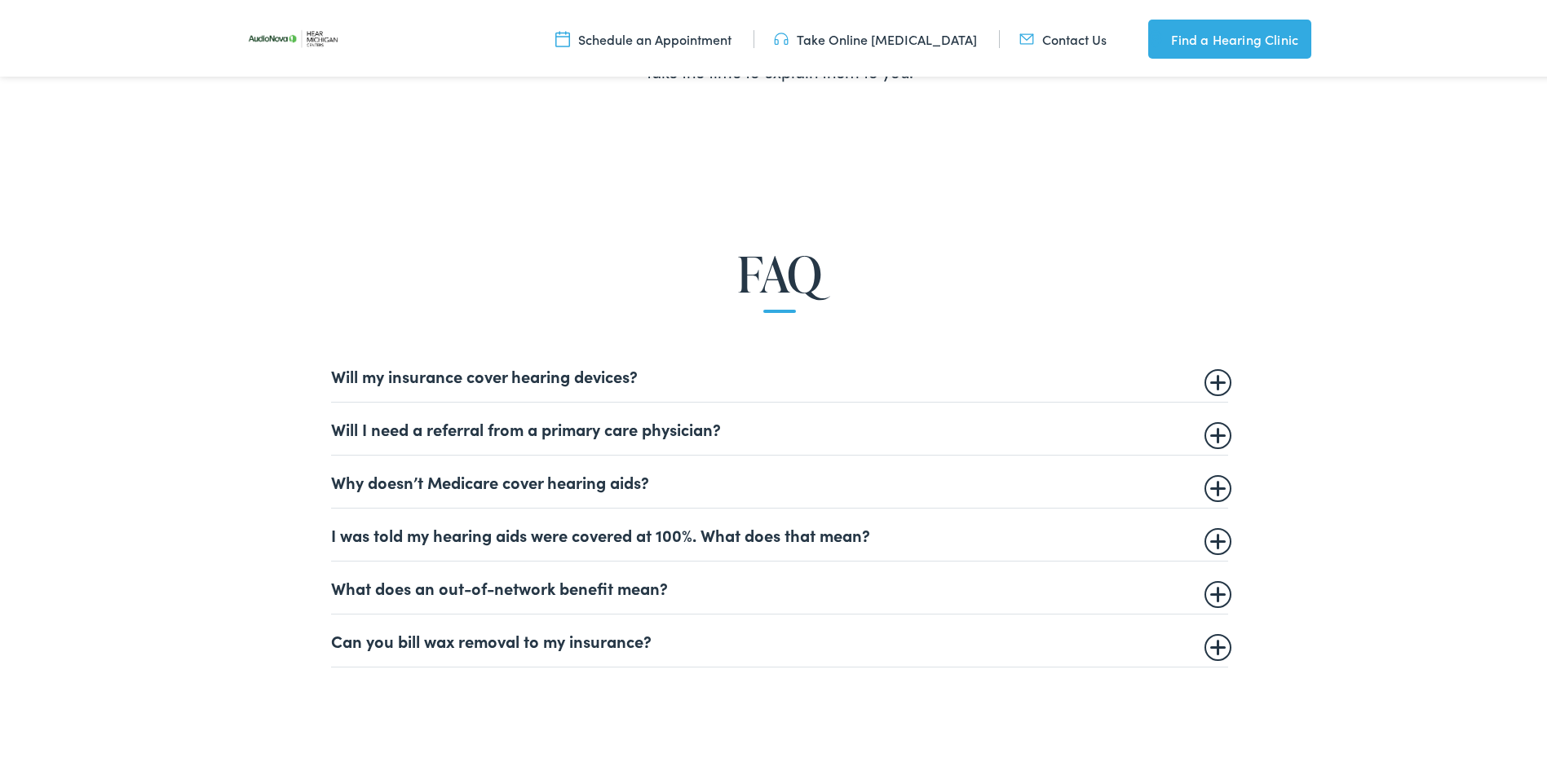
click at [1212, 641] on summary "Can you bill wax removal to my insurance?" at bounding box center [780, 637] width 897 height 20
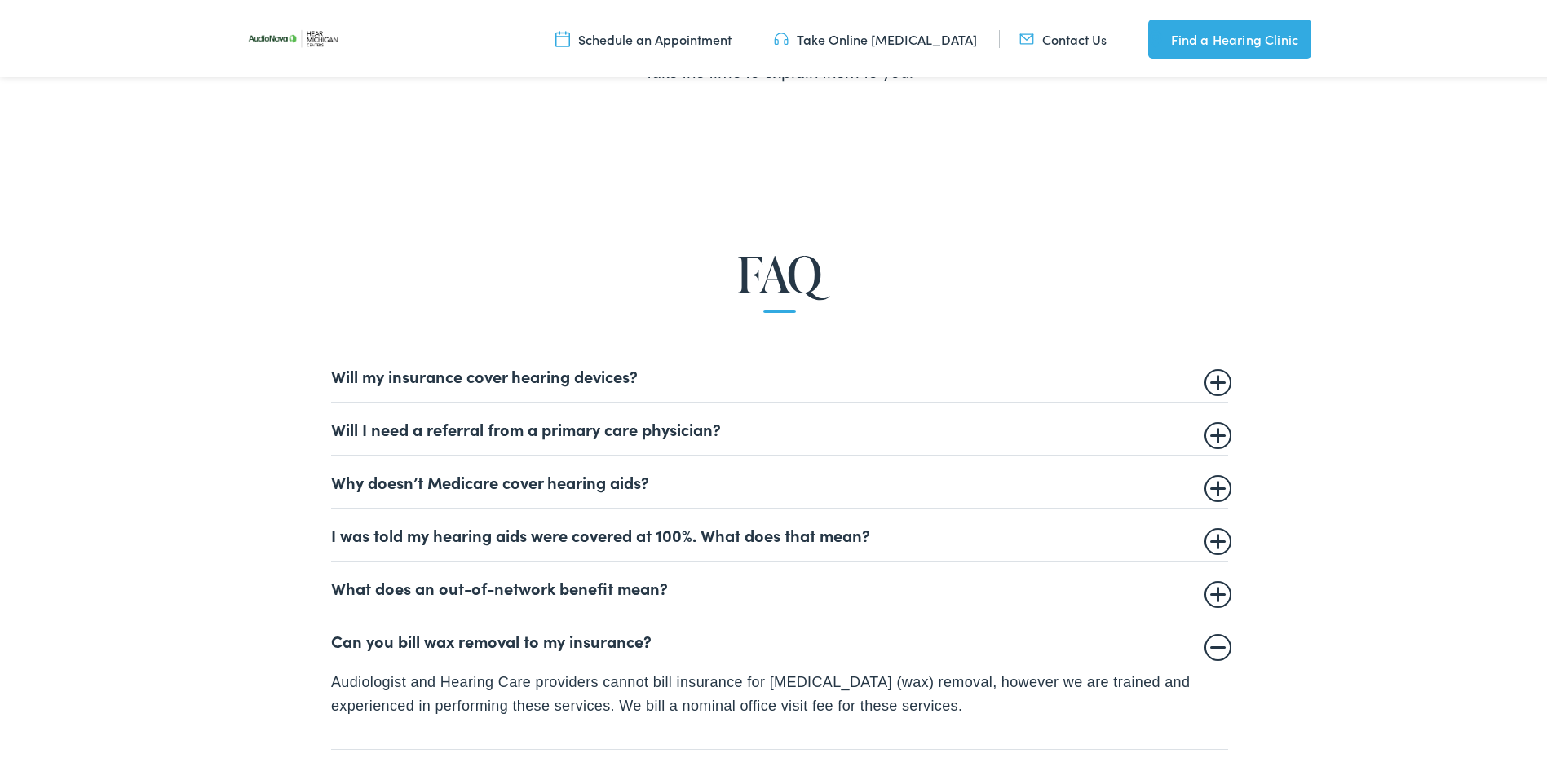
click at [1211, 641] on summary "Can you bill wax removal to my insurance?" at bounding box center [780, 637] width 897 height 20
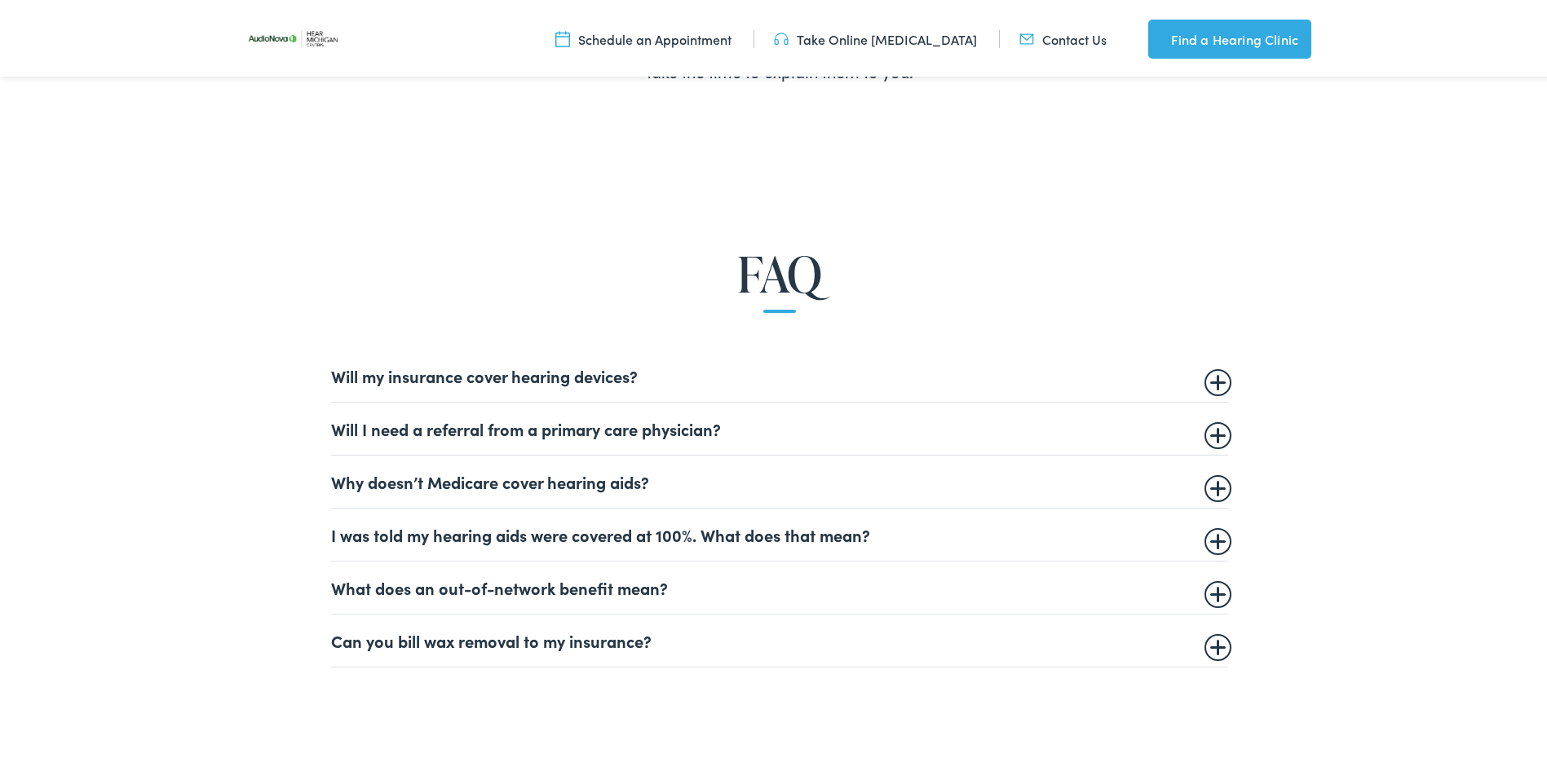
click at [1214, 432] on summary "Will I need a referral from a primary care physician?" at bounding box center [780, 425] width 897 height 20
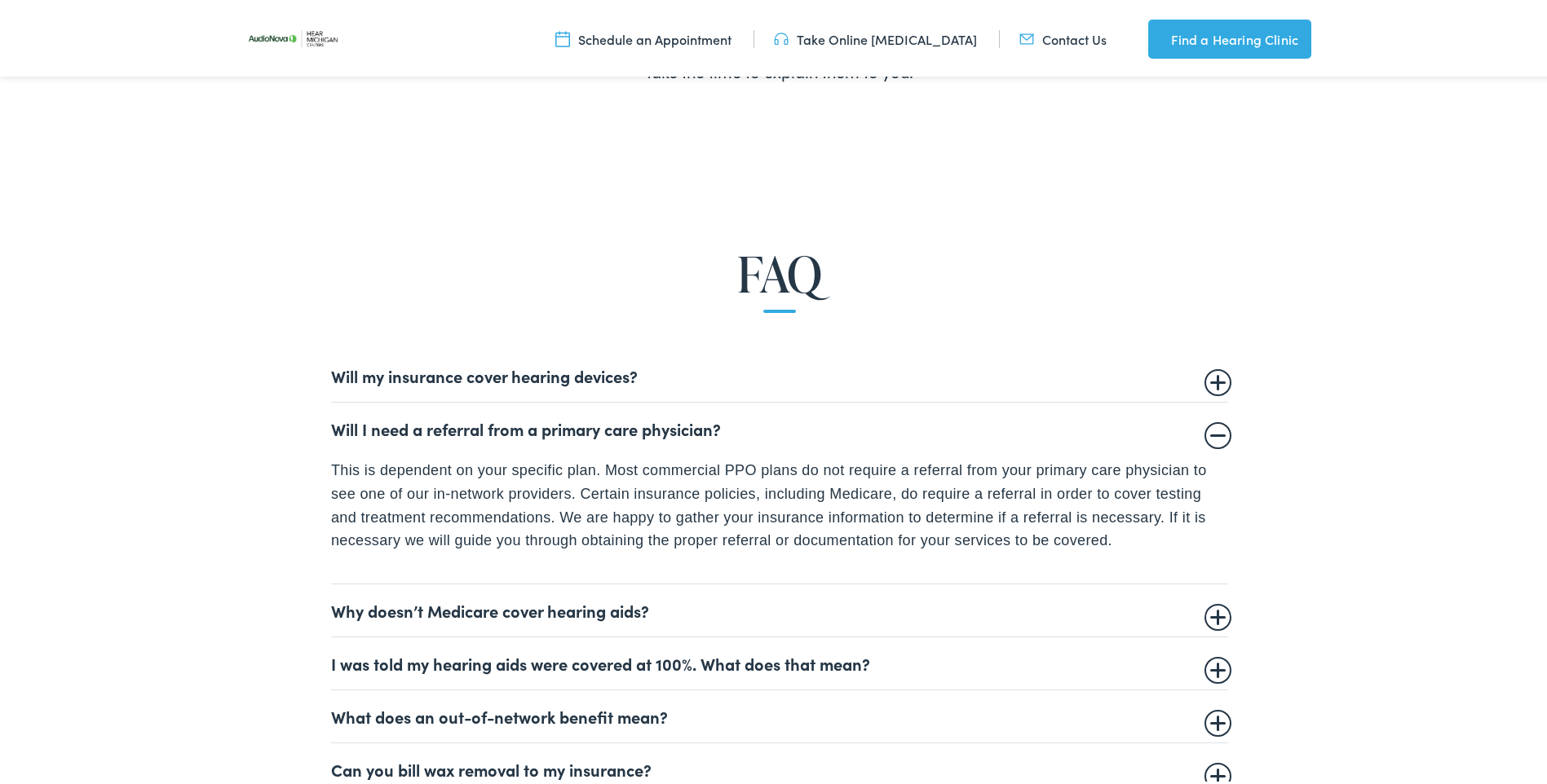
click at [1214, 432] on summary "Will I need a referral from a primary care physician?" at bounding box center [780, 425] width 897 height 20
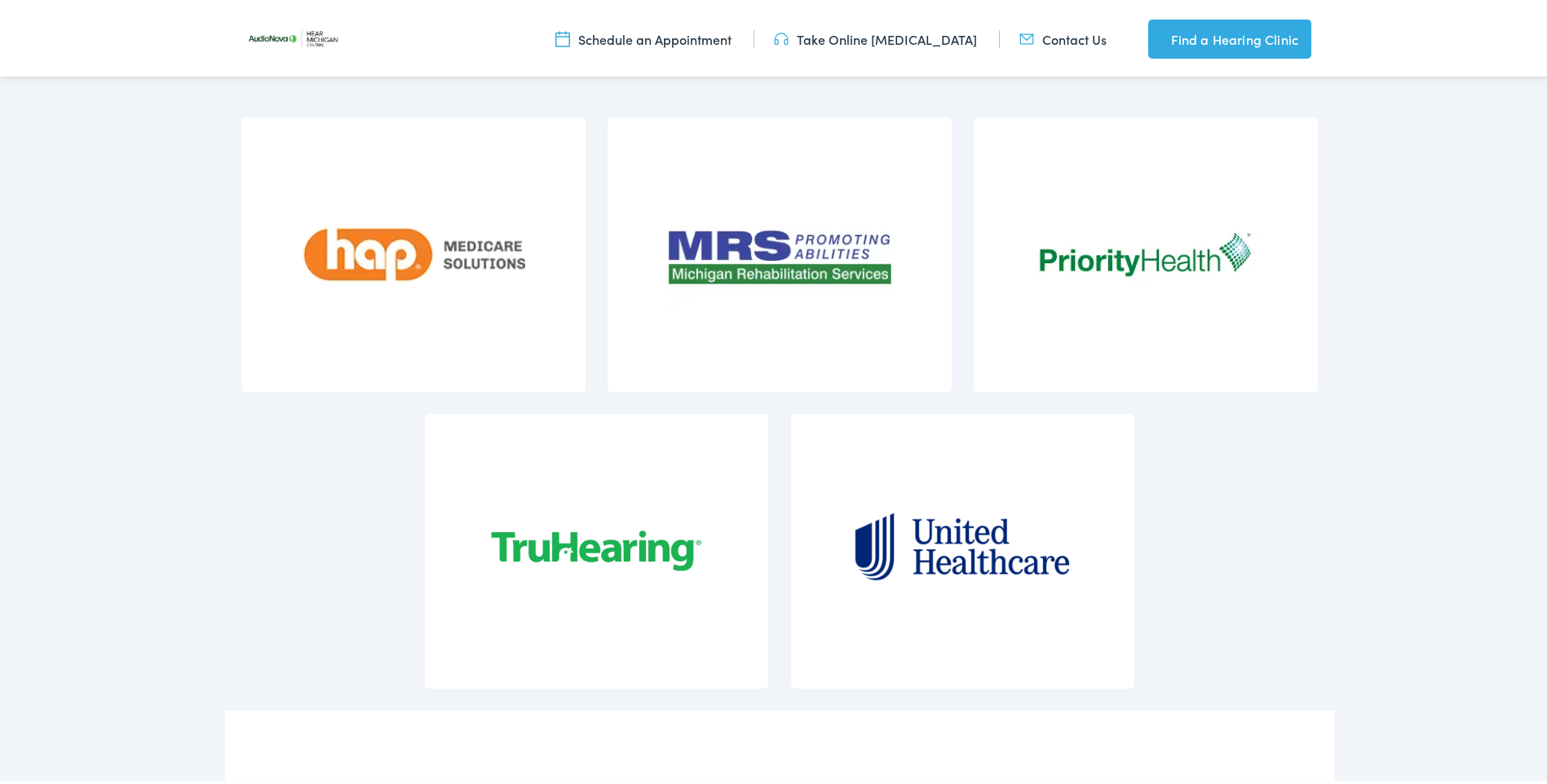
scroll to position [1956, 0]
